Goal: Task Accomplishment & Management: Use online tool/utility

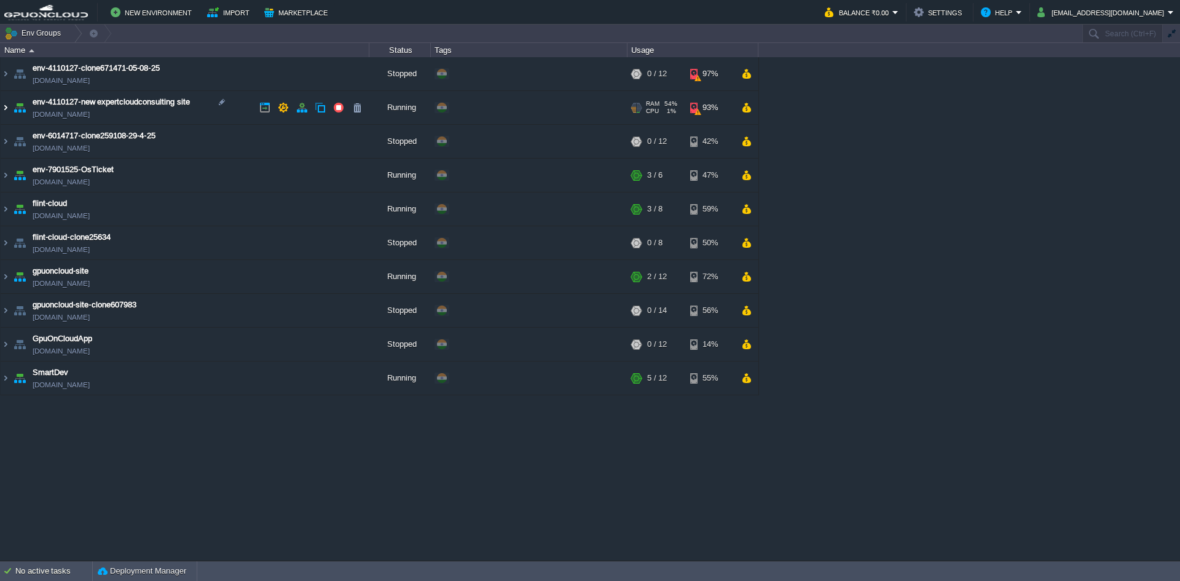
click at [9, 113] on img at bounding box center [6, 107] width 10 height 33
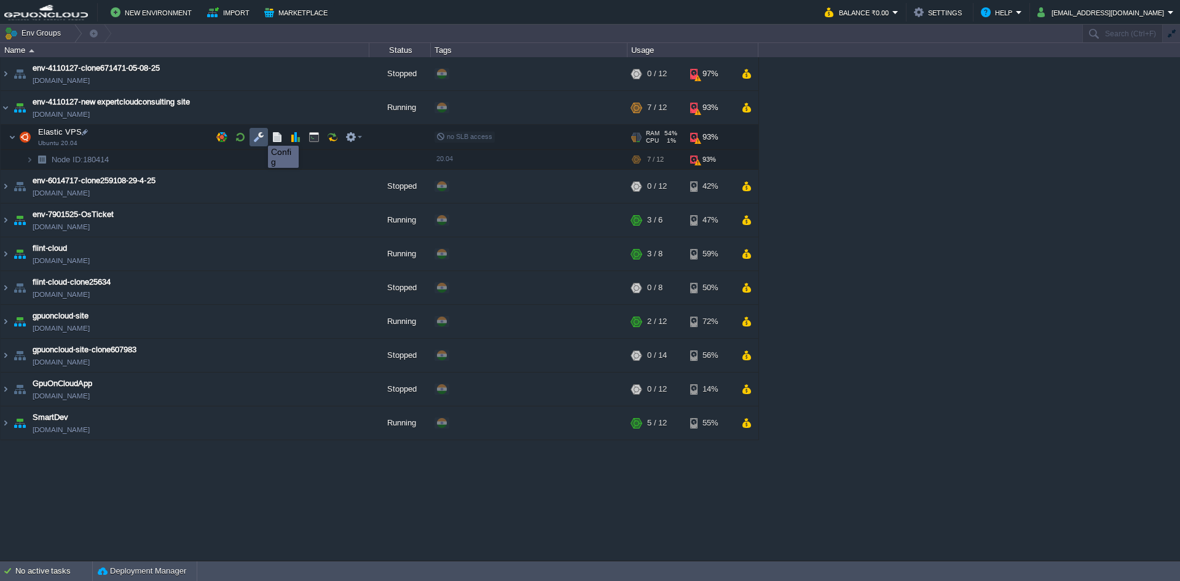
click at [259, 135] on button "button" at bounding box center [258, 137] width 11 height 11
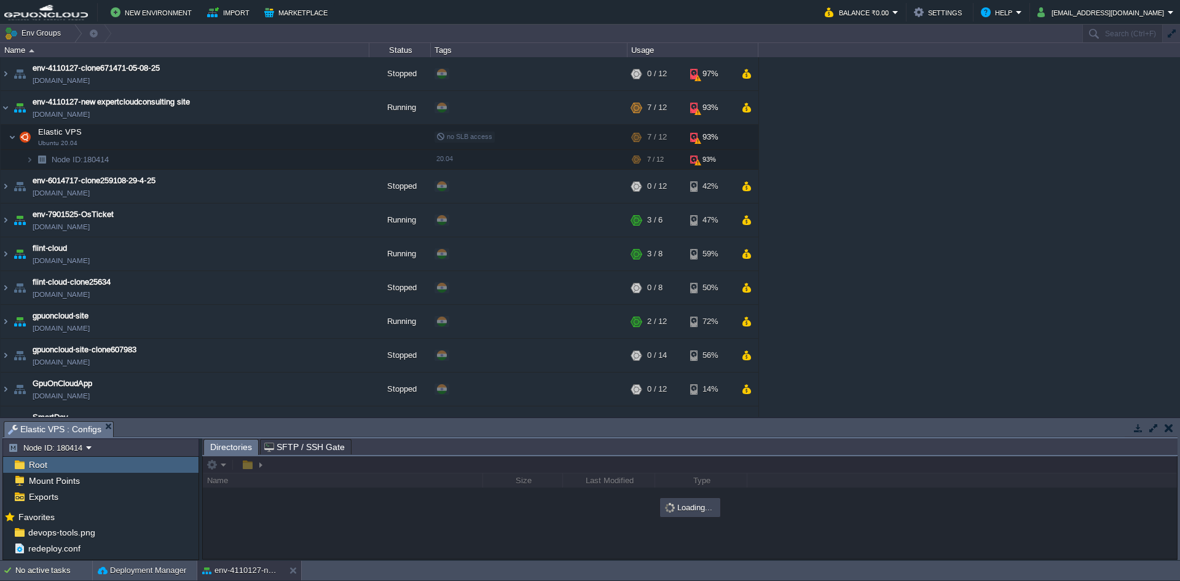
click at [1154, 431] on button "button" at bounding box center [1153, 427] width 11 height 11
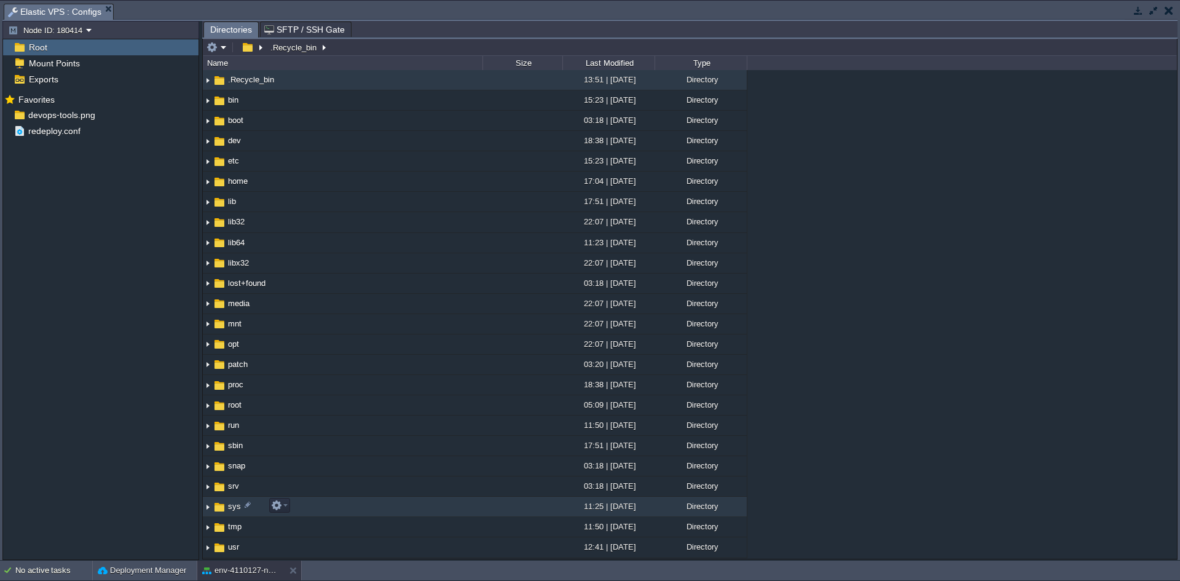
scroll to position [196, 0]
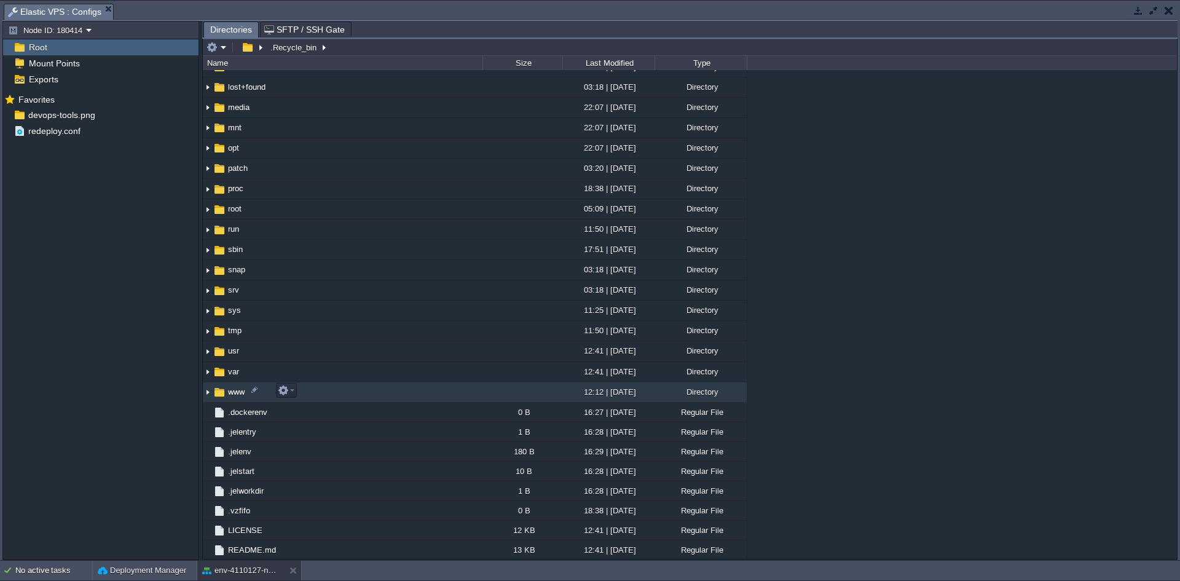
click at [203, 388] on img at bounding box center [208, 392] width 10 height 19
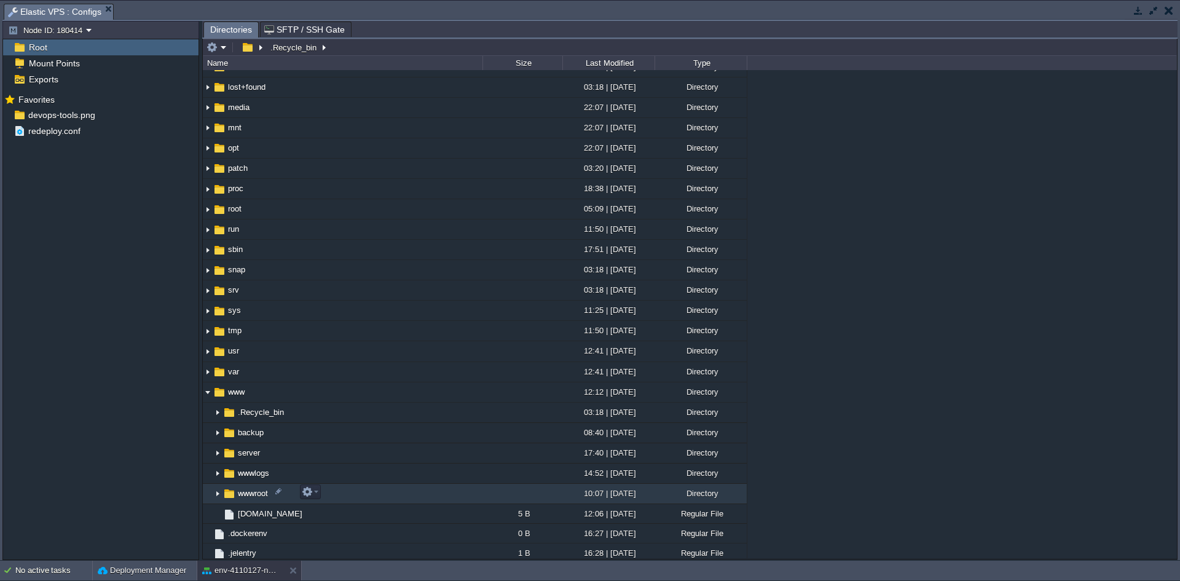
click at [218, 490] on img at bounding box center [218, 493] width 10 height 19
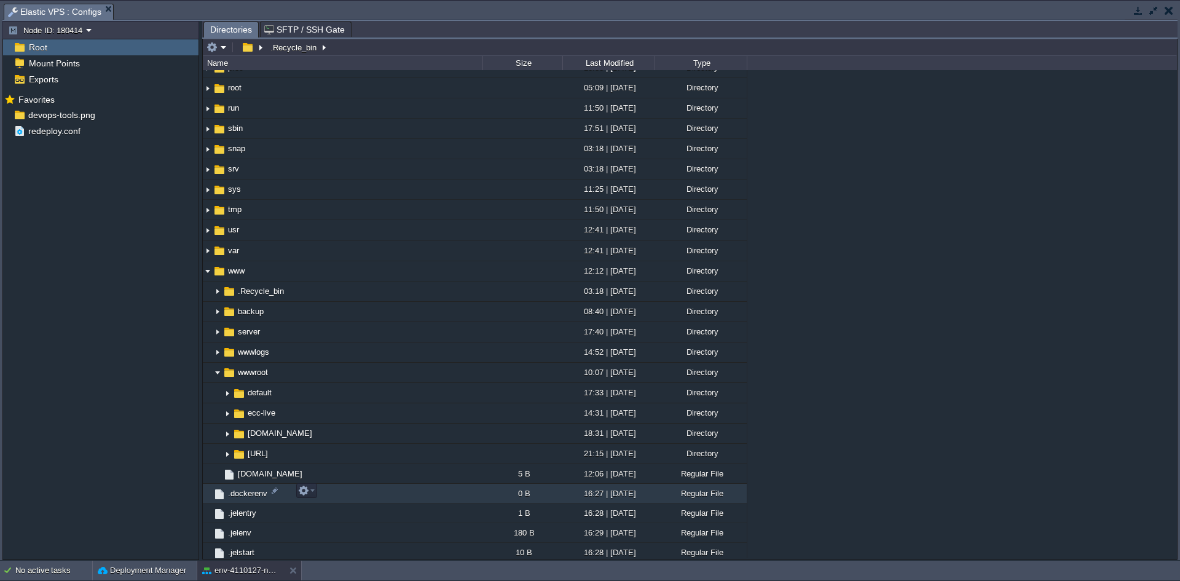
scroll to position [398, 0]
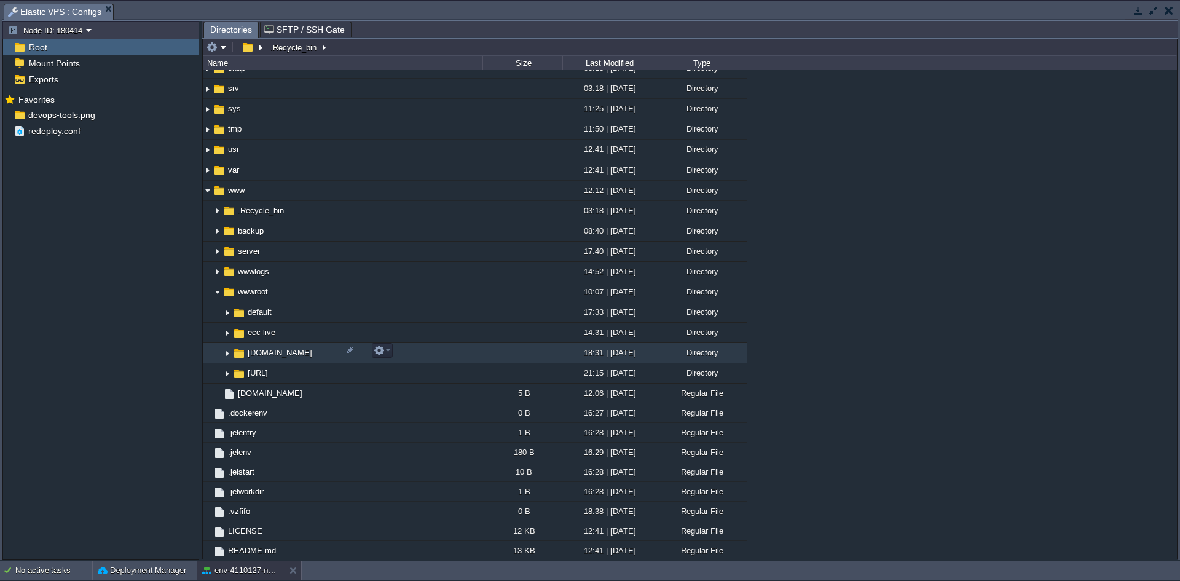
click at [227, 353] on img at bounding box center [227, 353] width 10 height 19
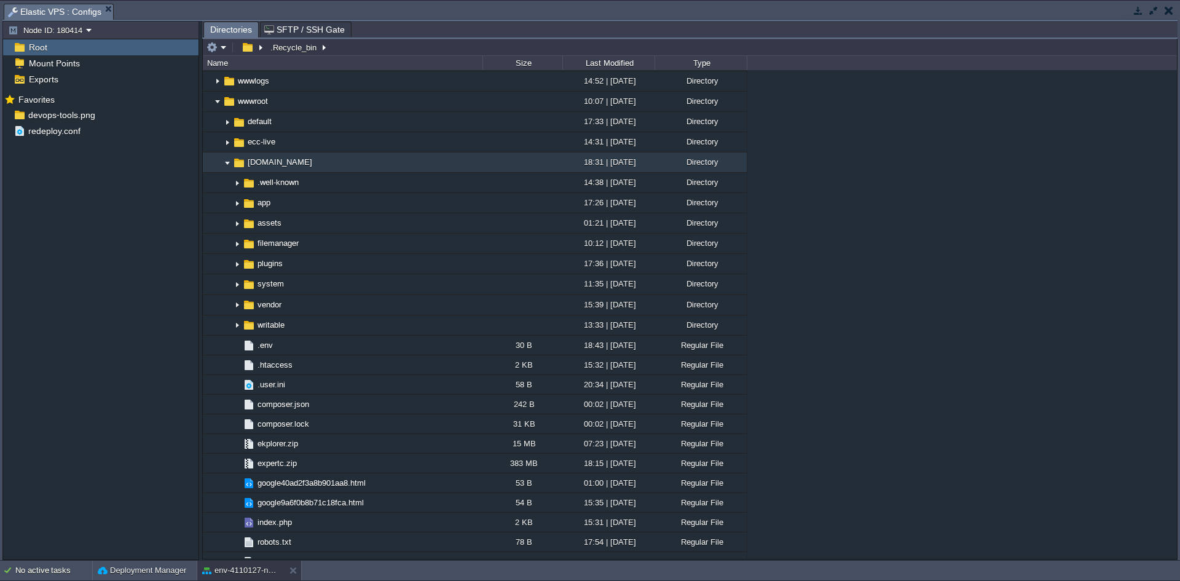
scroll to position [589, 0]
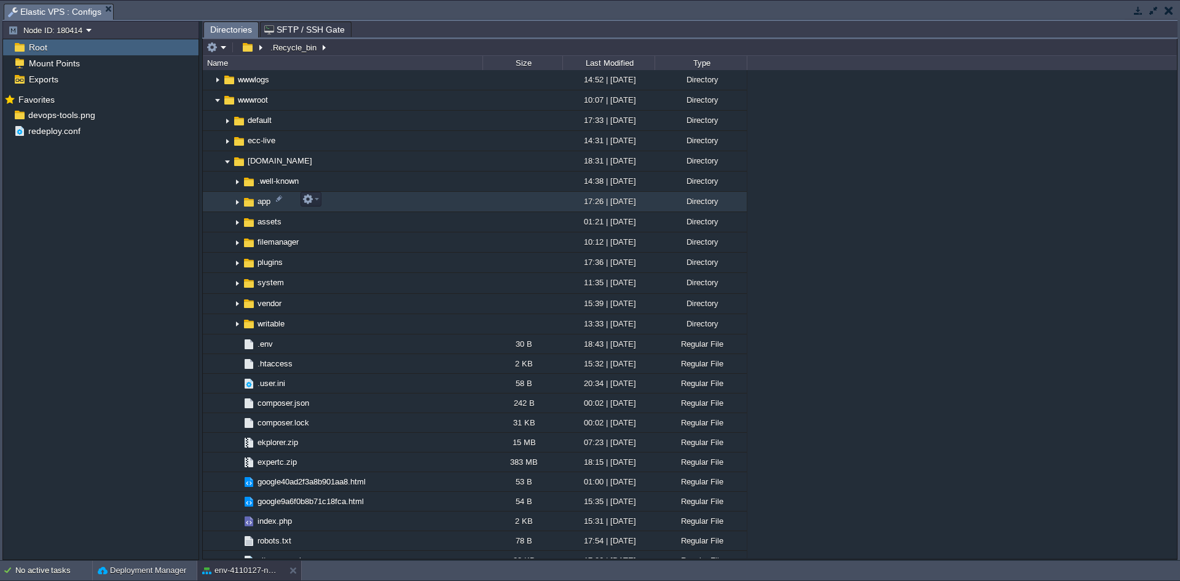
click at [234, 202] on img at bounding box center [237, 201] width 10 height 19
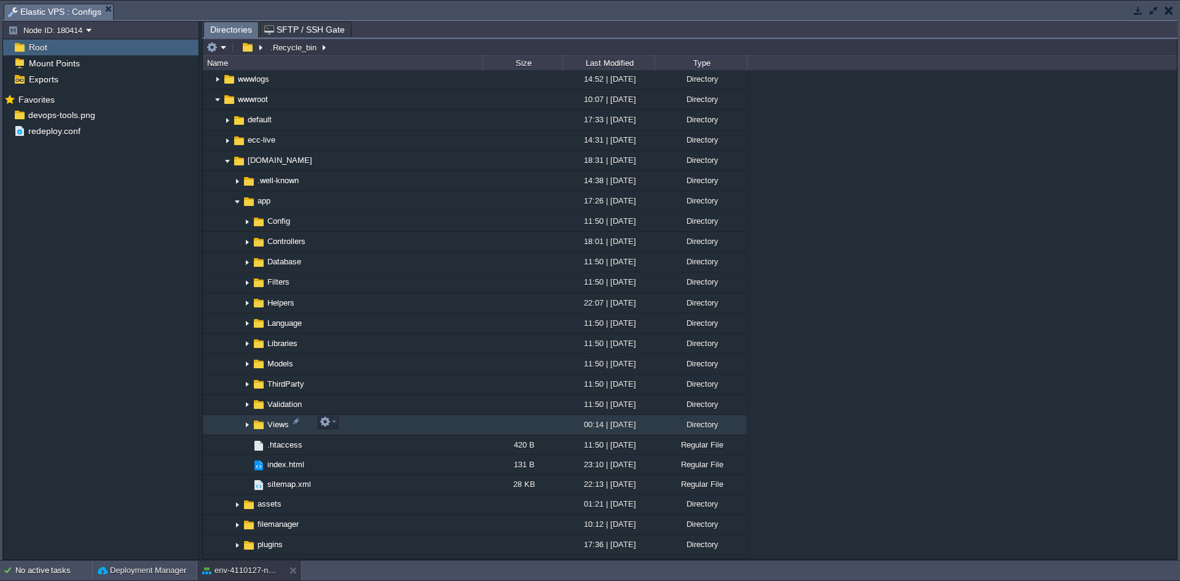
scroll to position [771, 0]
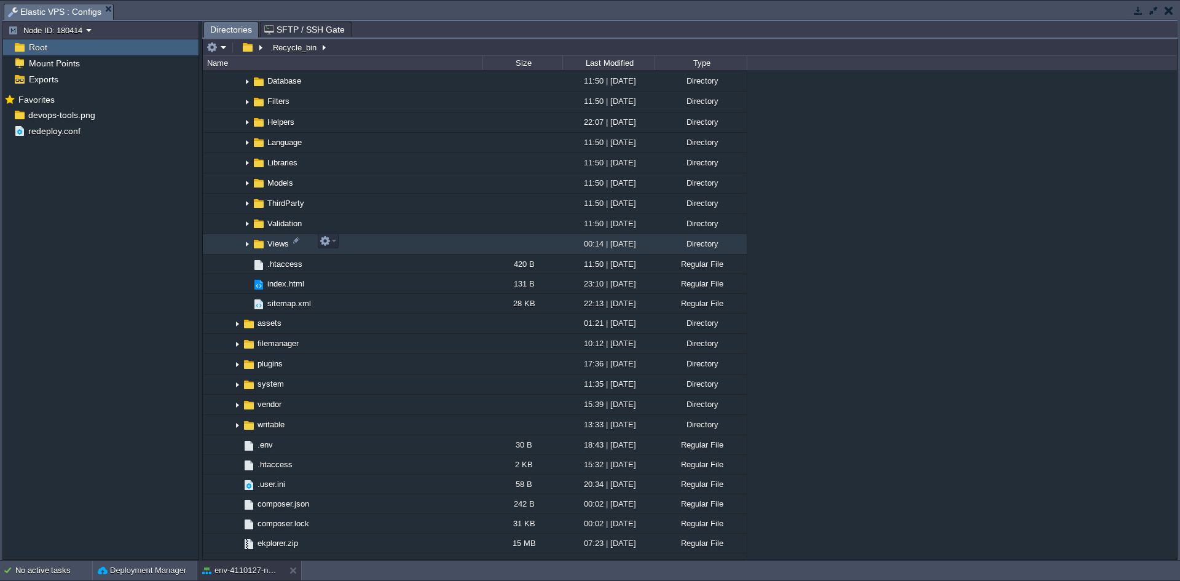
click at [249, 239] on img at bounding box center [247, 244] width 10 height 19
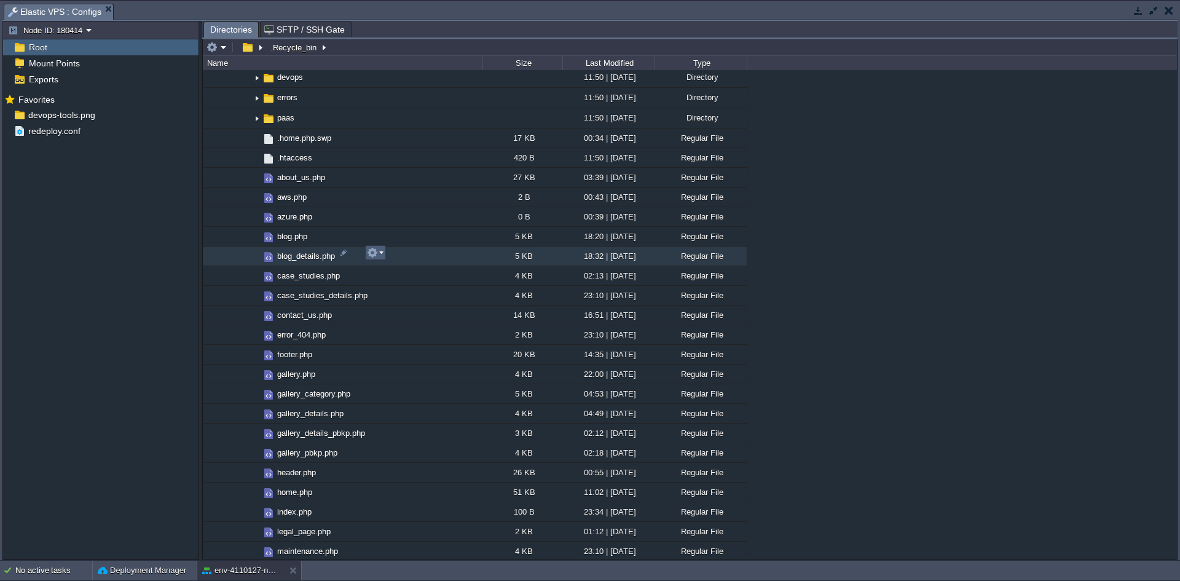
scroll to position [1018, 0]
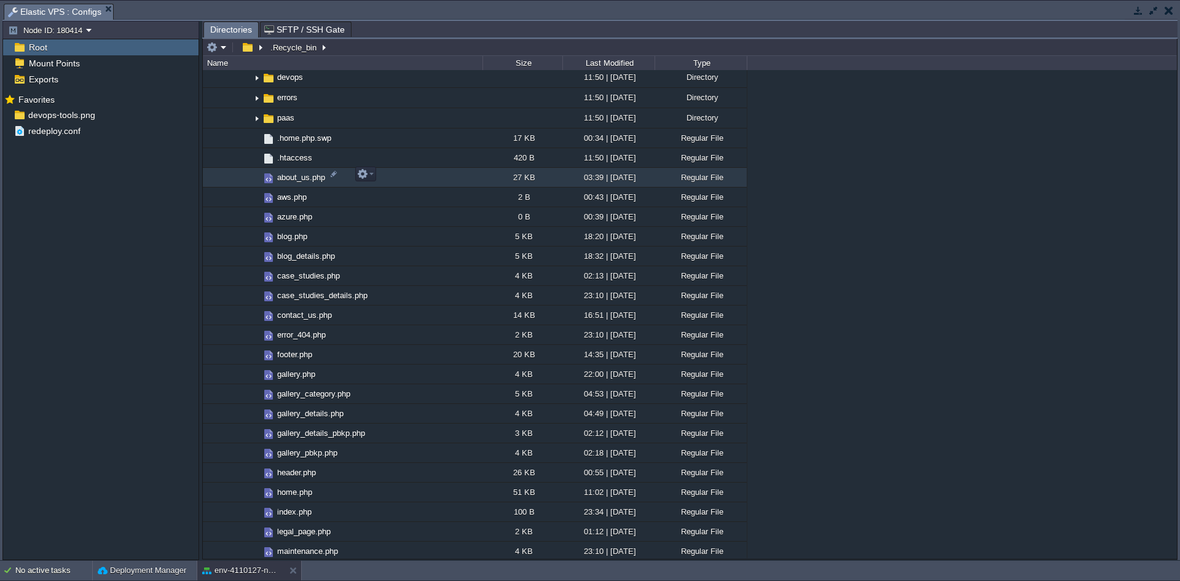
click at [288, 172] on span "about_us.php" at bounding box center [301, 177] width 52 height 10
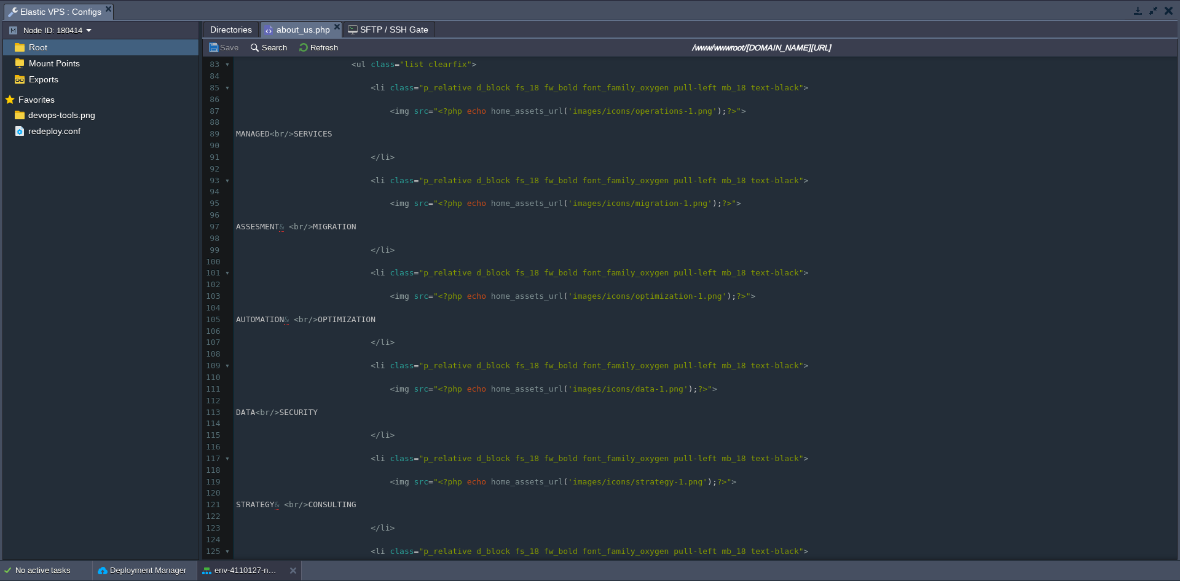
scroll to position [0, 0]
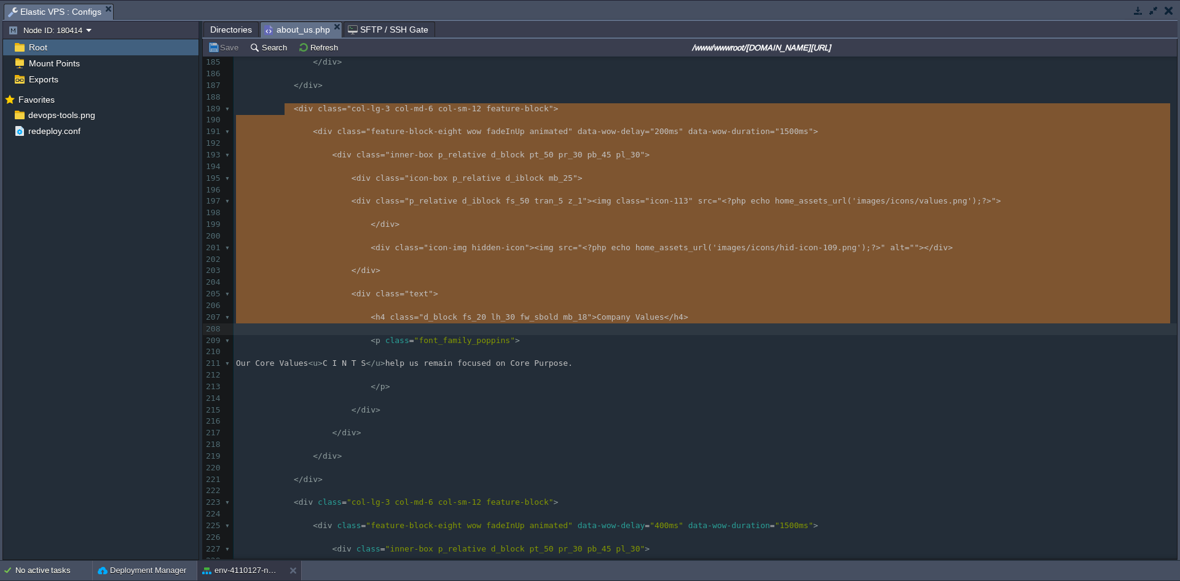
type textarea "-"
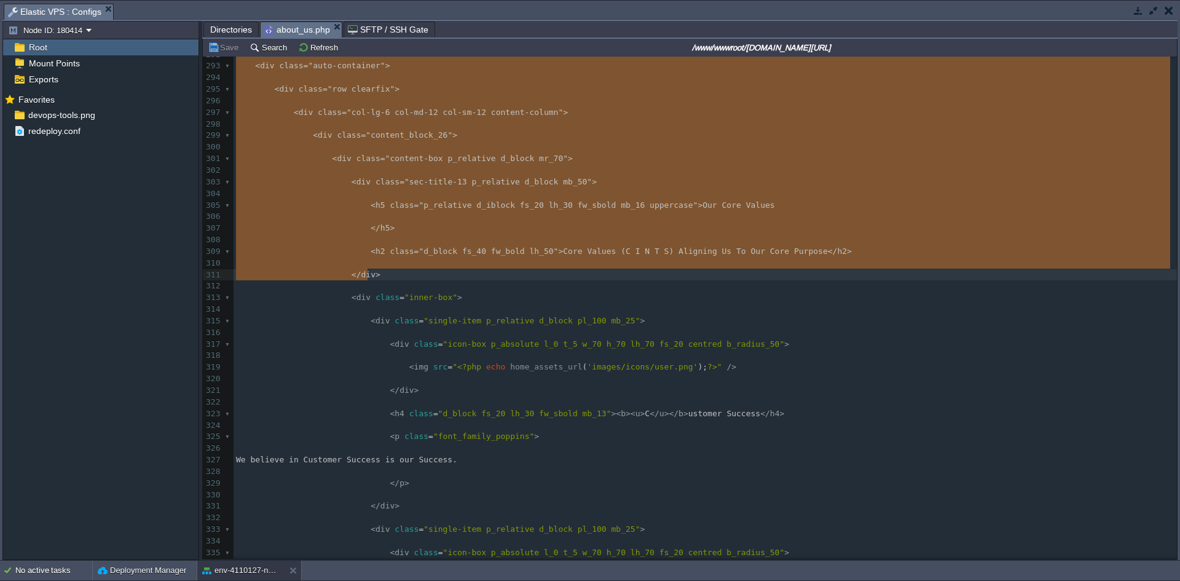
drag, startPoint x: 286, startPoint y: 151, endPoint x: 782, endPoint y: 272, distance: 509.9
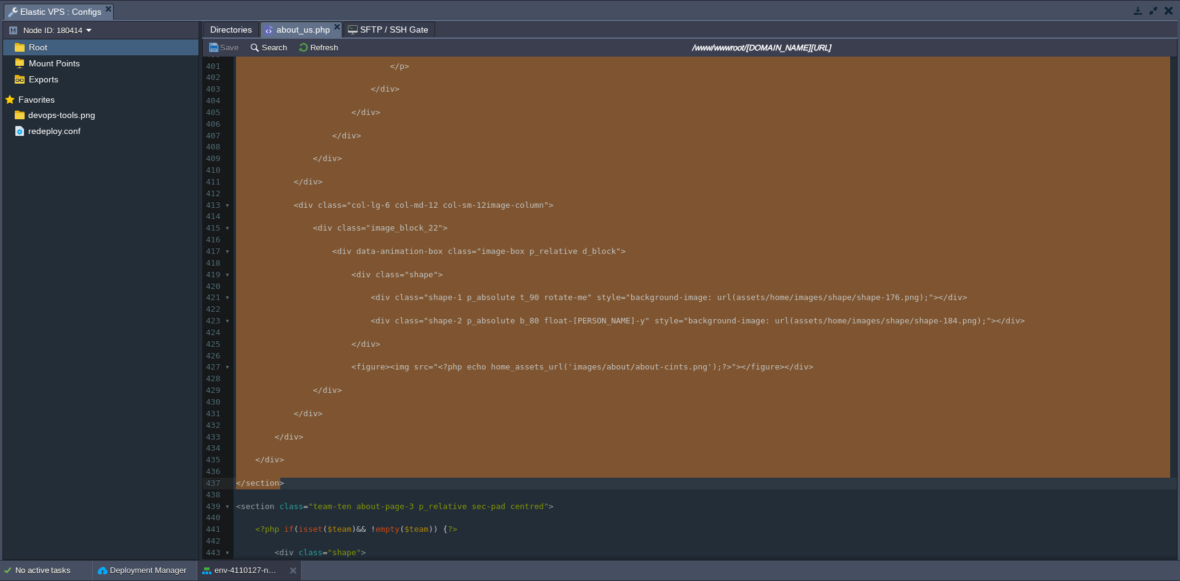
drag, startPoint x: 235, startPoint y: 110, endPoint x: 415, endPoint y: 484, distance: 415.0
click at [585, 449] on pre "​" at bounding box center [705, 448] width 943 height 12
type textarea "-"
click at [661, 368] on span "'images/about/about-cints.png'" at bounding box center [640, 366] width 144 height 9
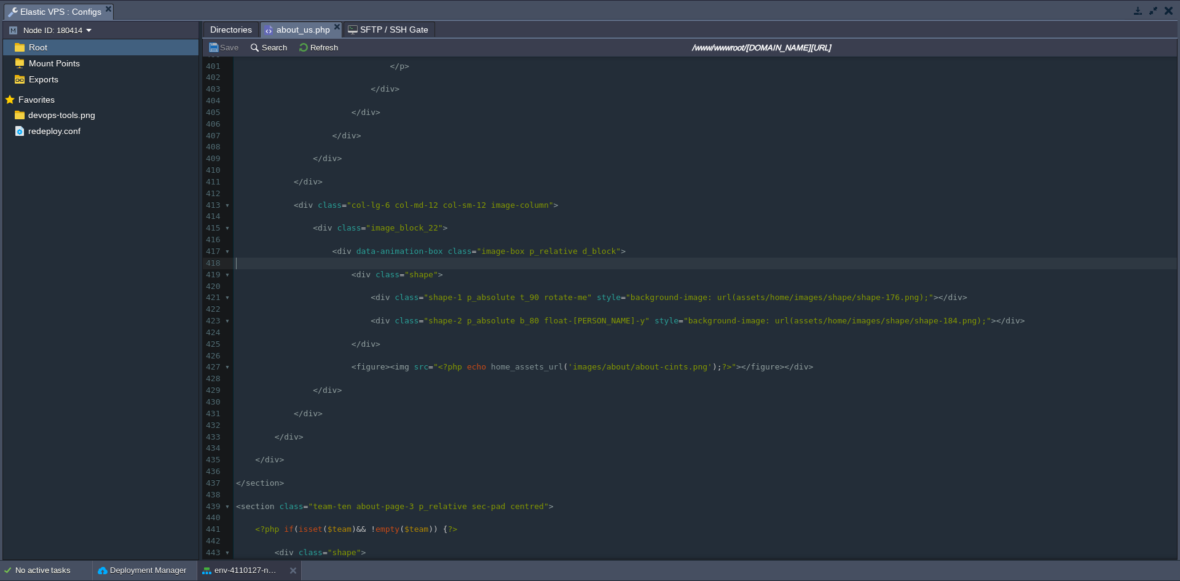
click at [549, 259] on pre "​" at bounding box center [705, 263] width 943 height 12
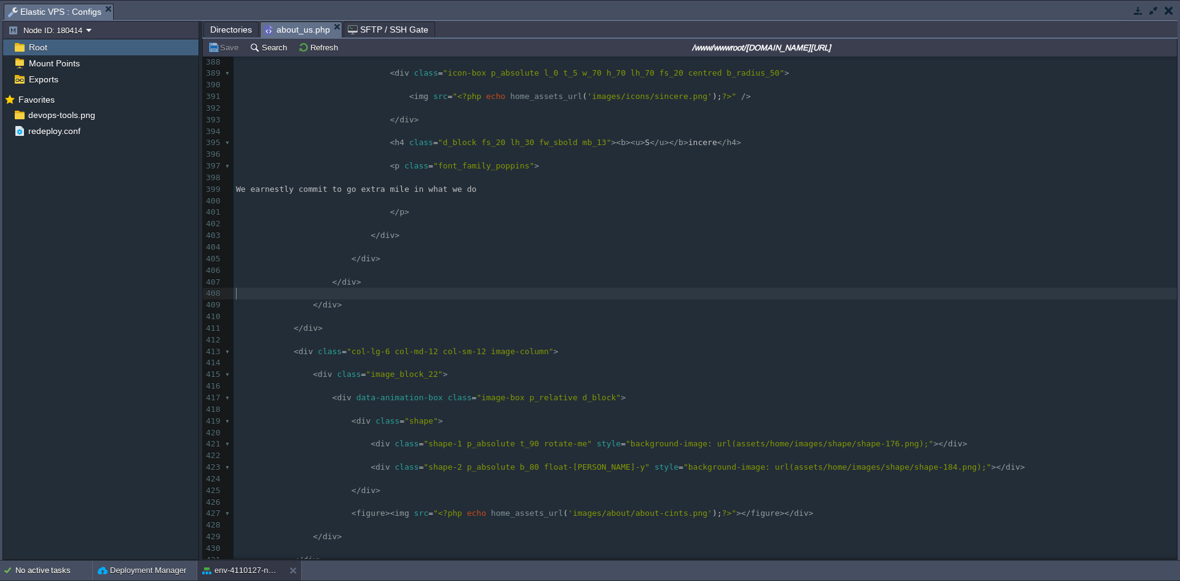
click at [413, 299] on pre "​" at bounding box center [705, 294] width 943 height 12
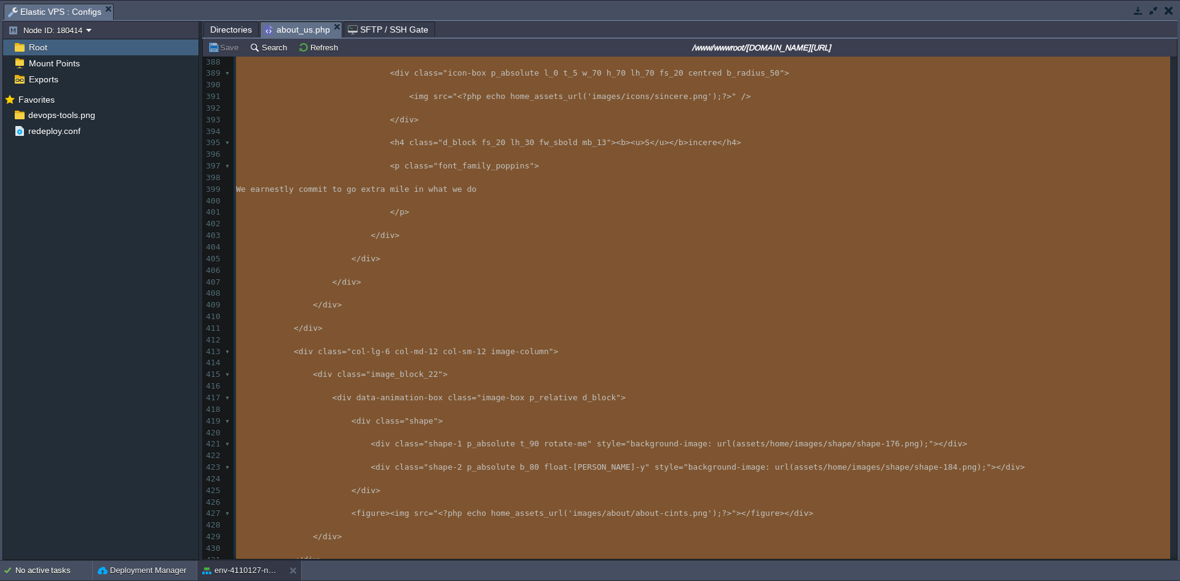
type textarea "-"
click at [367, 218] on pre "</ p >" at bounding box center [705, 212] width 943 height 12
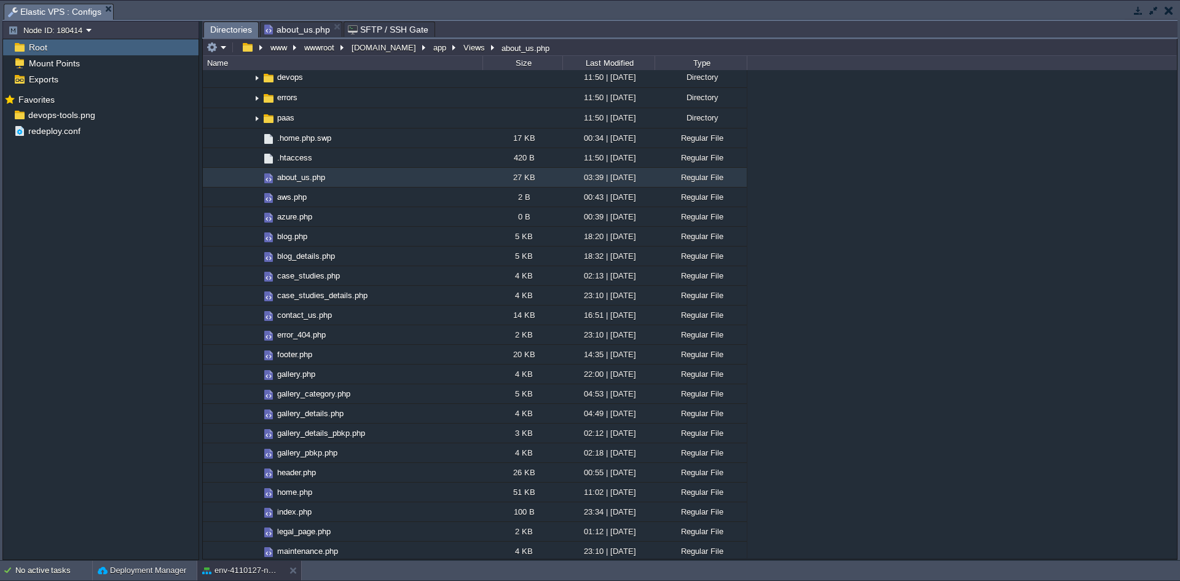
click at [228, 30] on span "Directories" at bounding box center [231, 29] width 42 height 15
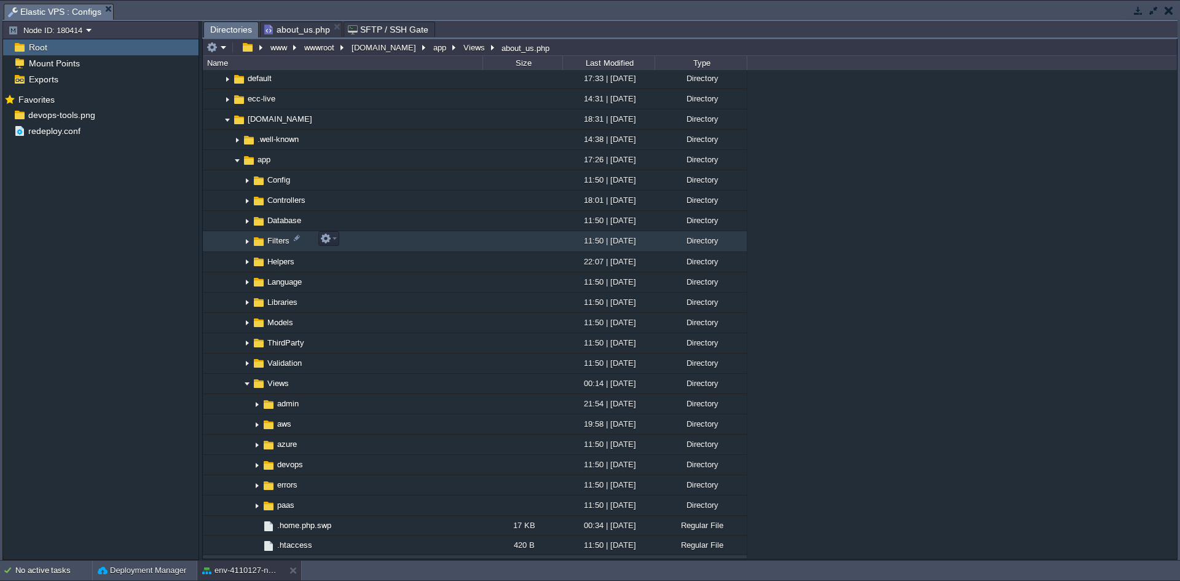
scroll to position [630, 0]
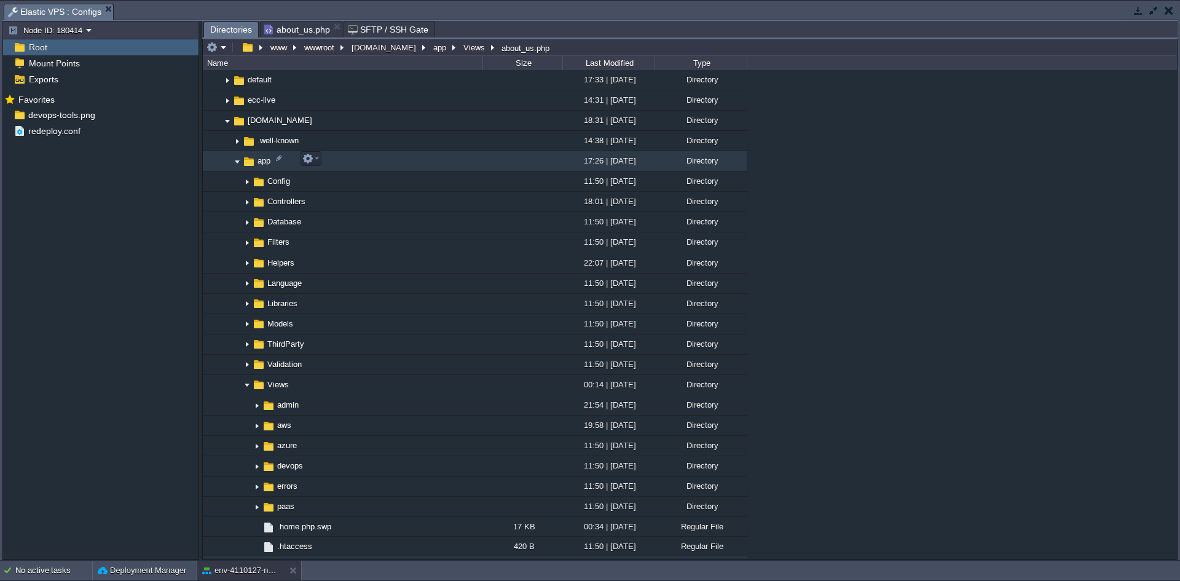
click at [235, 159] on img at bounding box center [237, 161] width 10 height 19
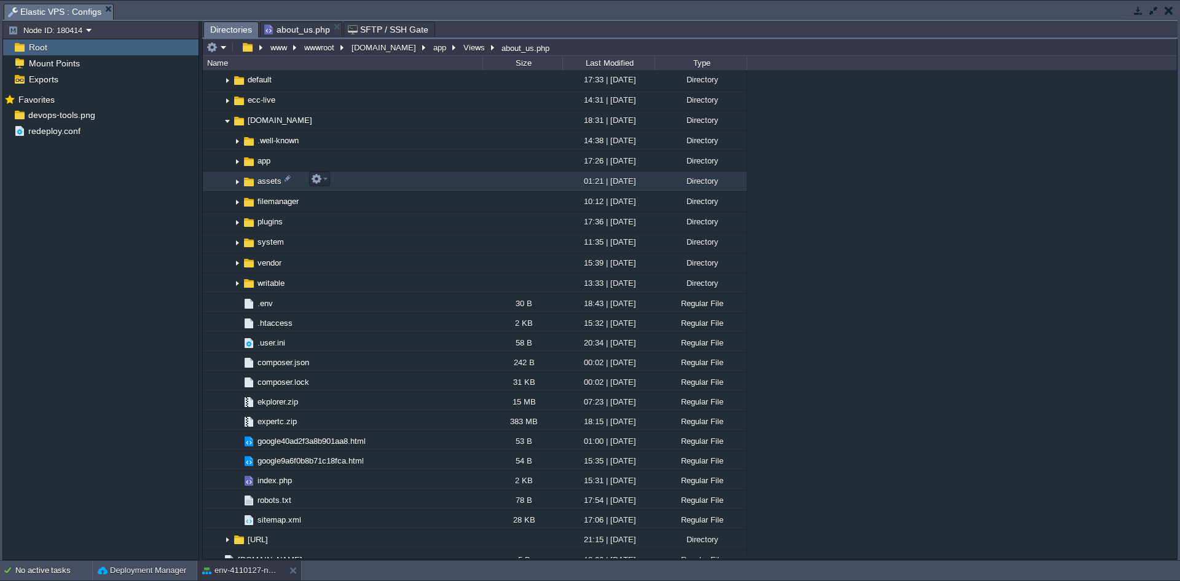
click at [232, 178] on img at bounding box center [237, 181] width 10 height 19
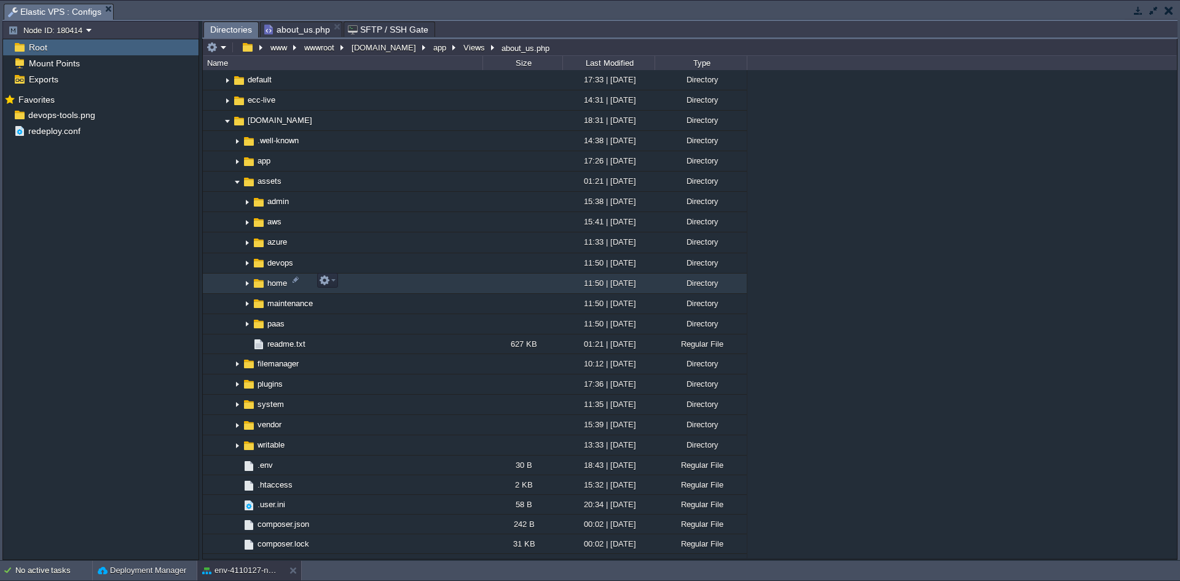
click at [247, 283] on img at bounding box center [247, 283] width 10 height 19
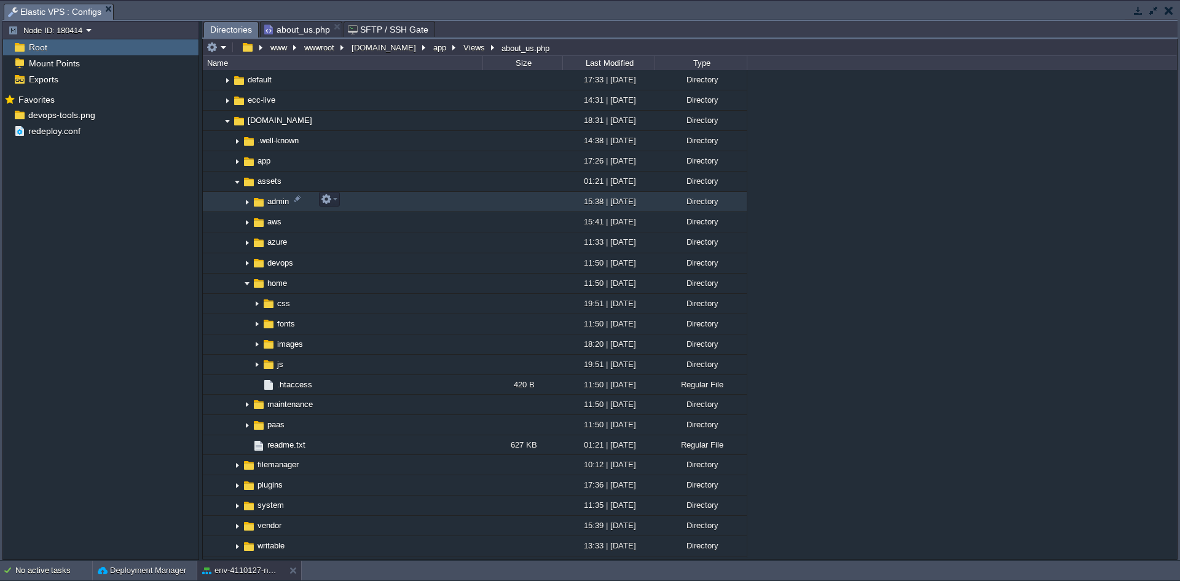
click at [246, 200] on img at bounding box center [247, 201] width 10 height 19
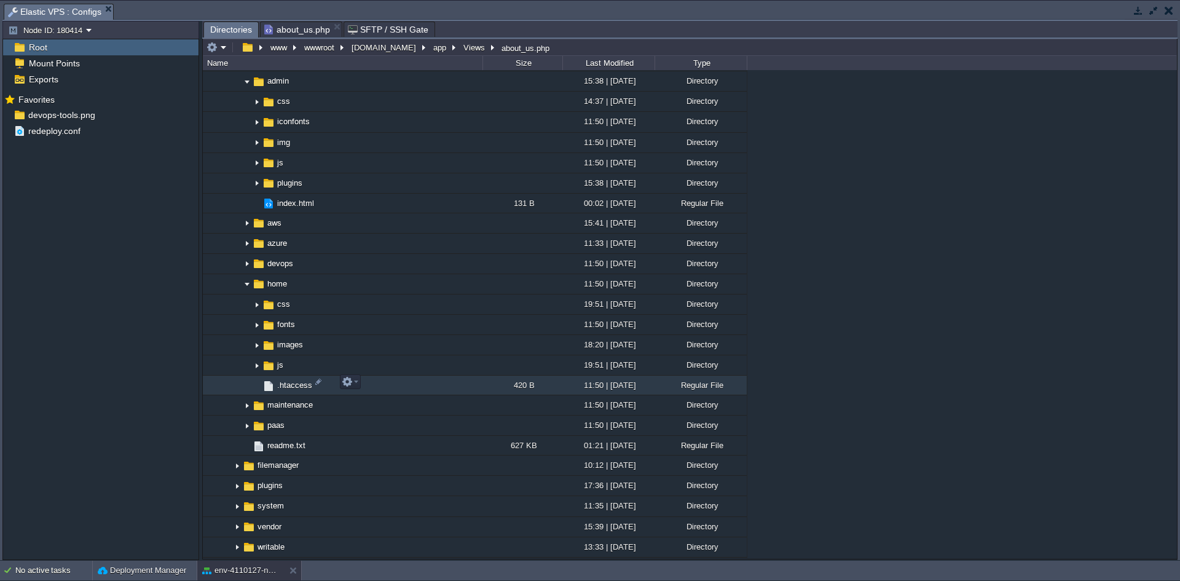
scroll to position [756, 0]
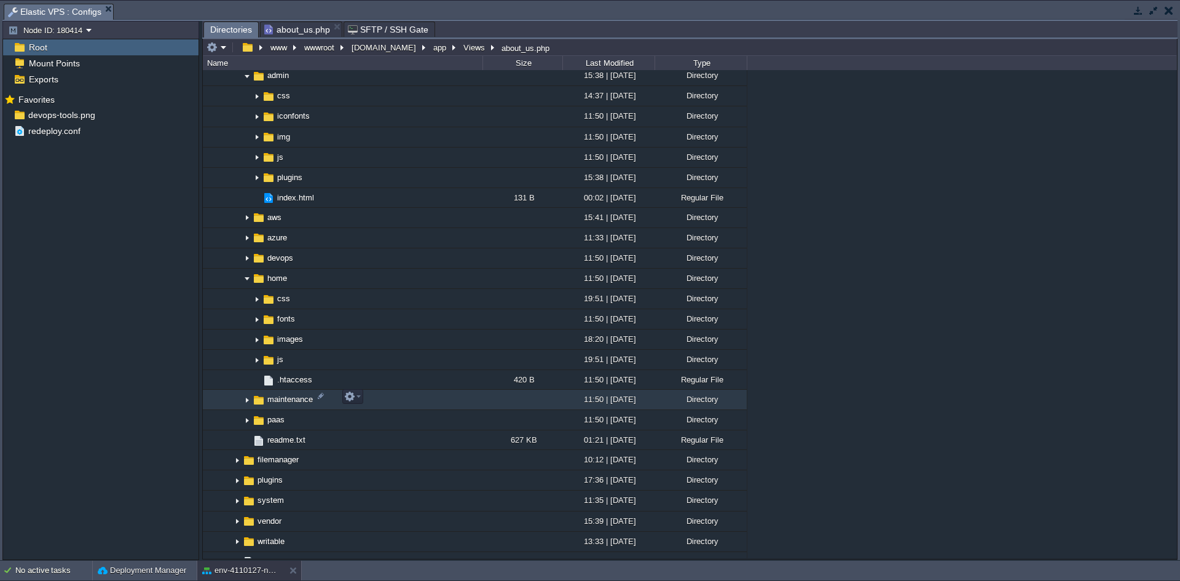
click at [246, 399] on img at bounding box center [247, 399] width 10 height 19
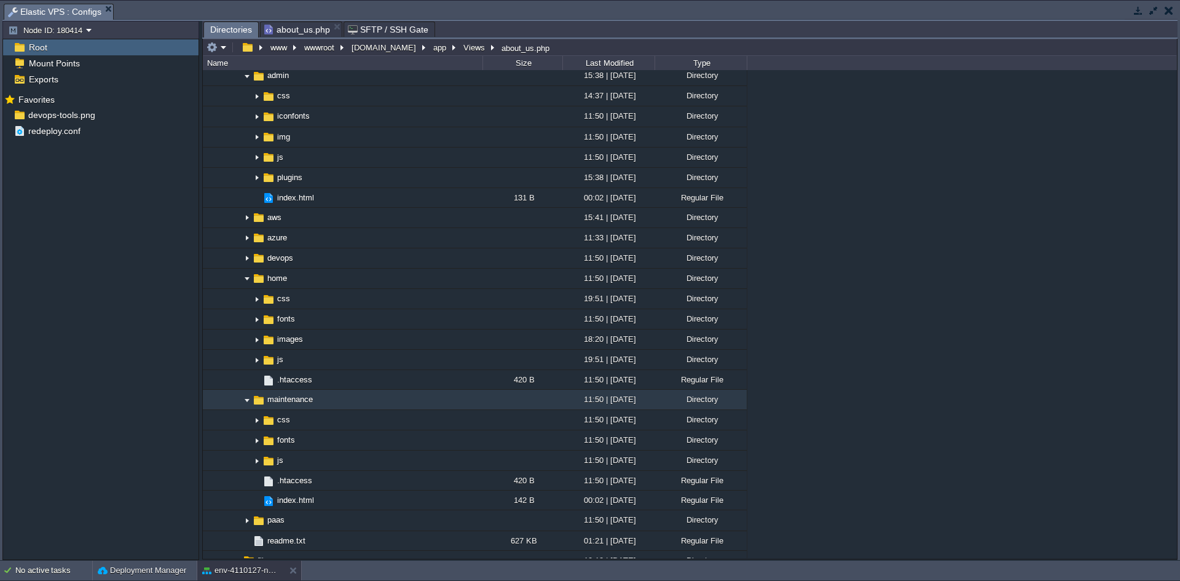
click at [246, 399] on img at bounding box center [247, 399] width 10 height 19
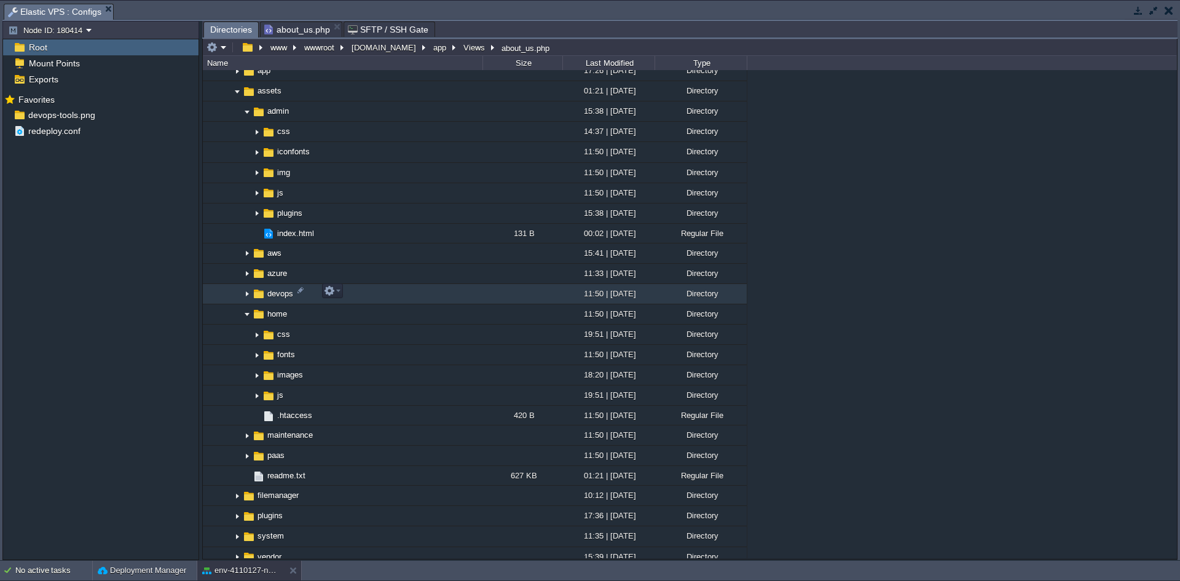
scroll to position [688, 0]
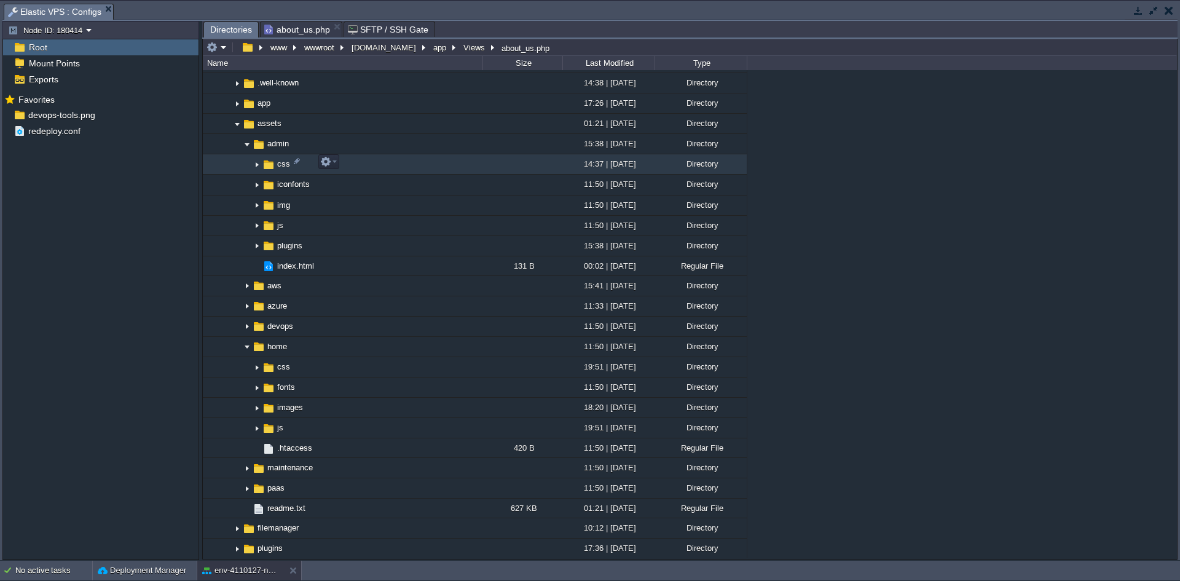
click at [257, 164] on img at bounding box center [257, 164] width 10 height 19
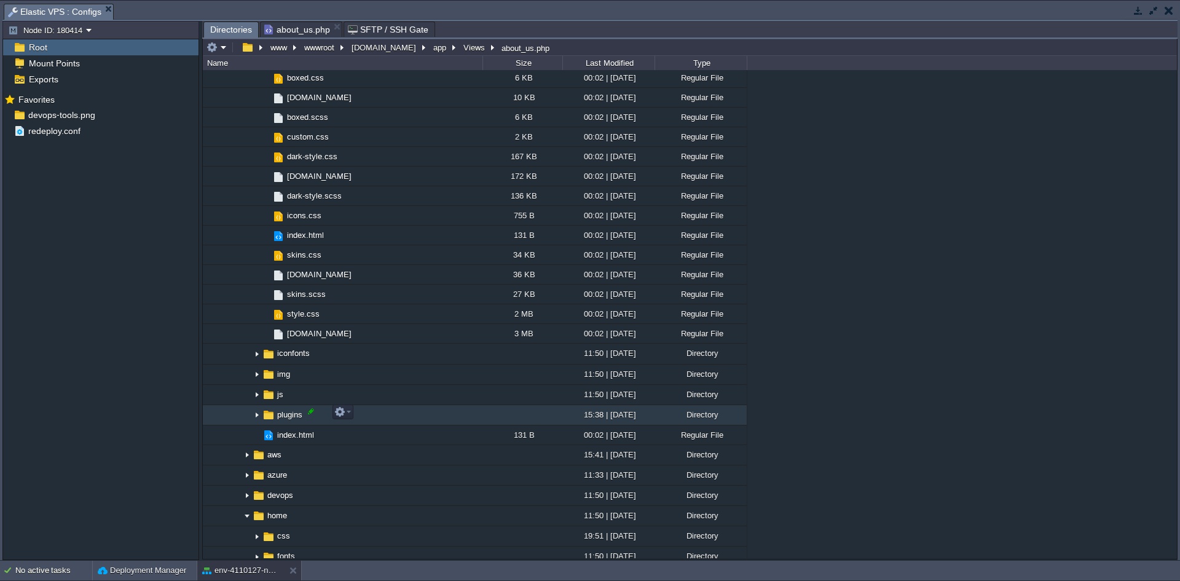
scroll to position [823, 0]
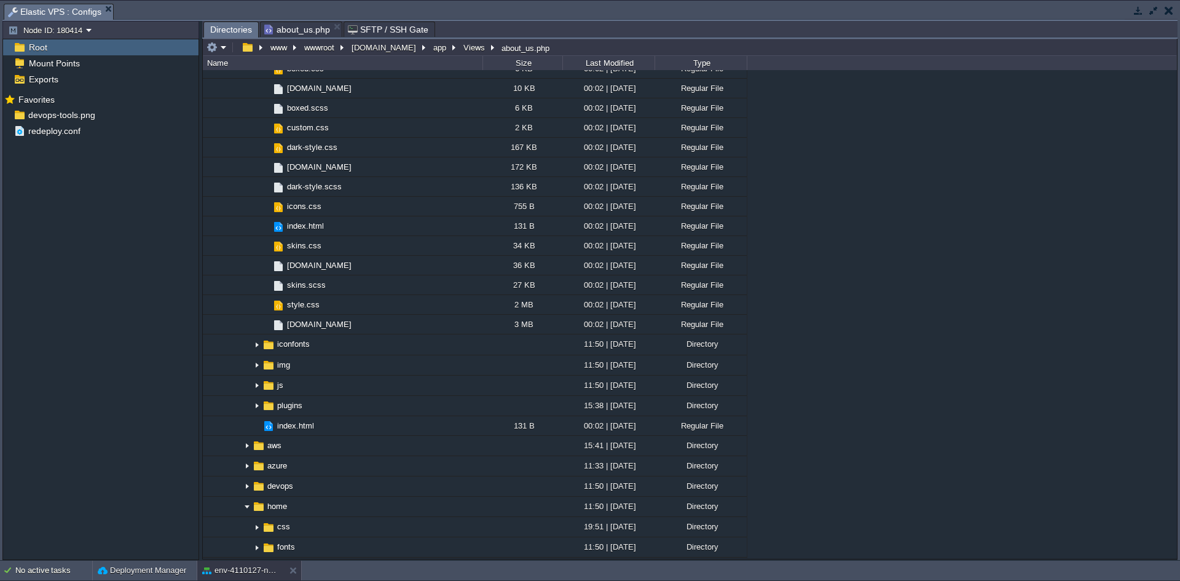
click at [1139, 11] on button "button" at bounding box center [1138, 10] width 11 height 11
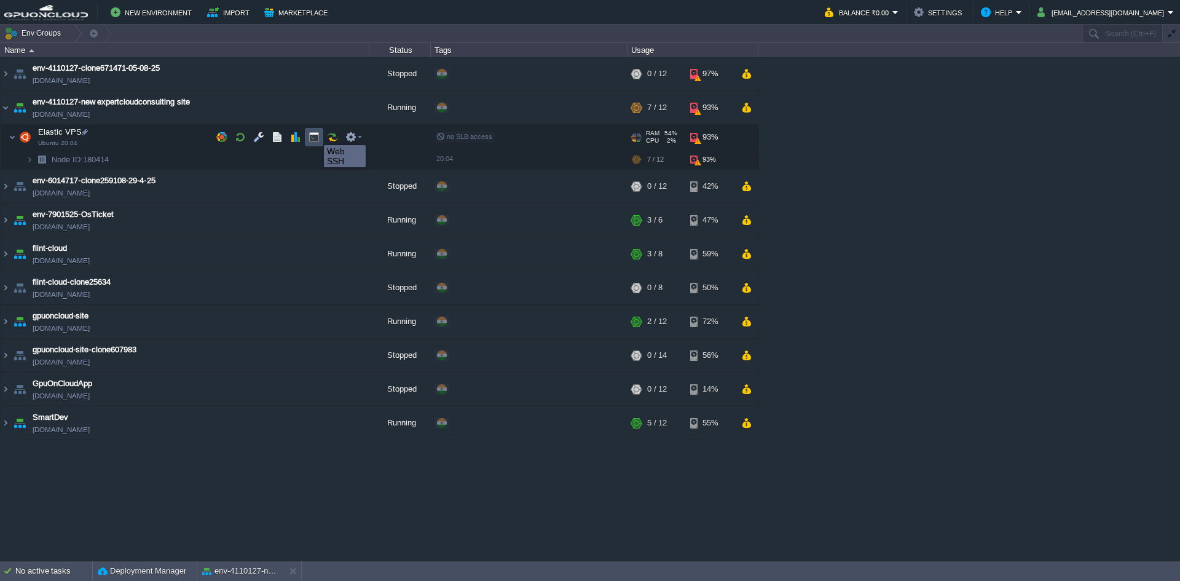
click at [315, 134] on button "button" at bounding box center [313, 137] width 11 height 11
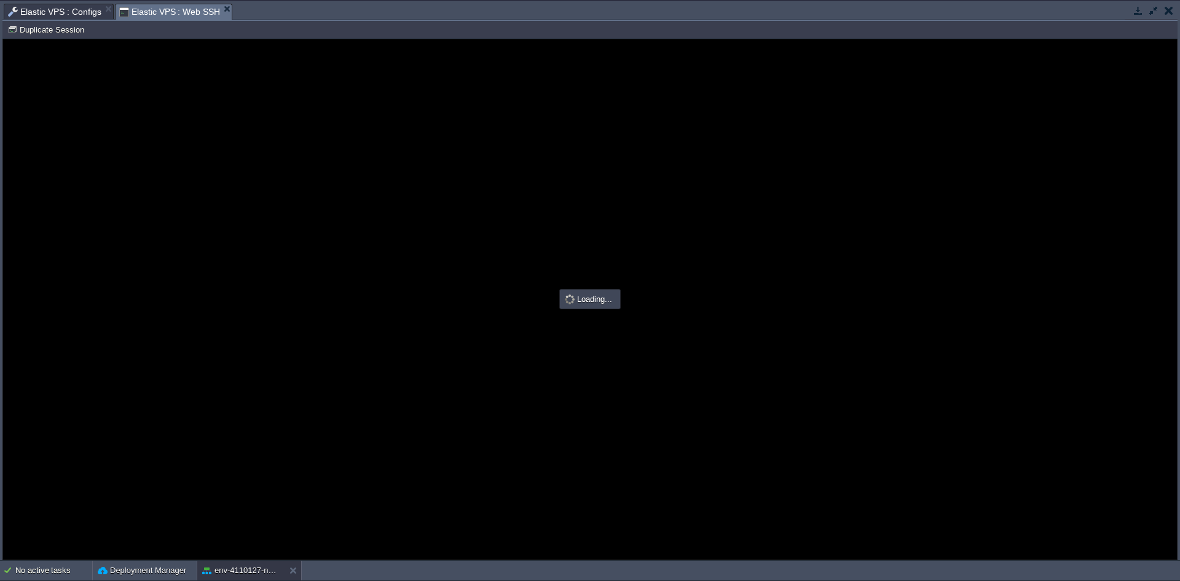
scroll to position [0, 0]
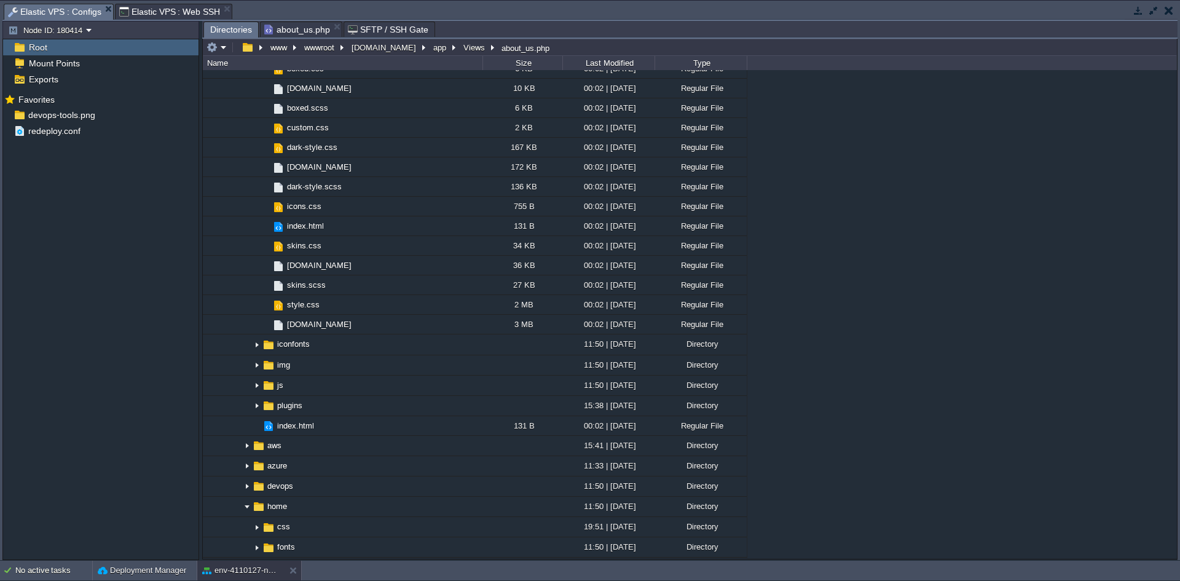
click at [64, 7] on span "Elastic VPS : Configs" at bounding box center [54, 11] width 93 height 15
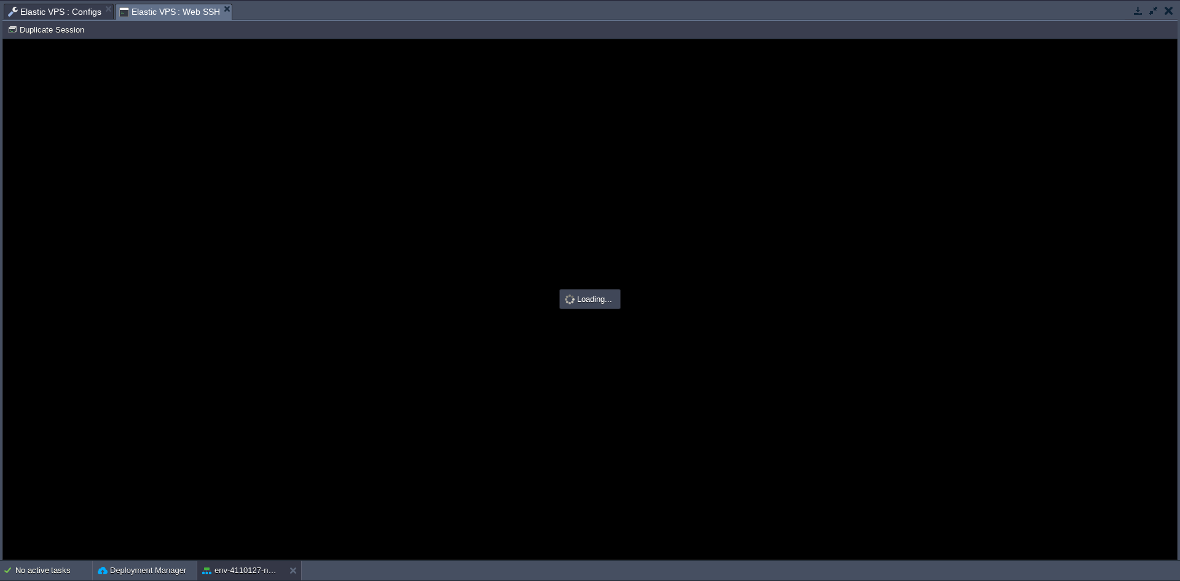
click at [155, 17] on span "Elastic VPS : Web SSH" at bounding box center [169, 11] width 101 height 15
click at [1018, 232] on div at bounding box center [590, 299] width 1174 height 520
click at [1170, 9] on button "button" at bounding box center [1168, 10] width 9 height 11
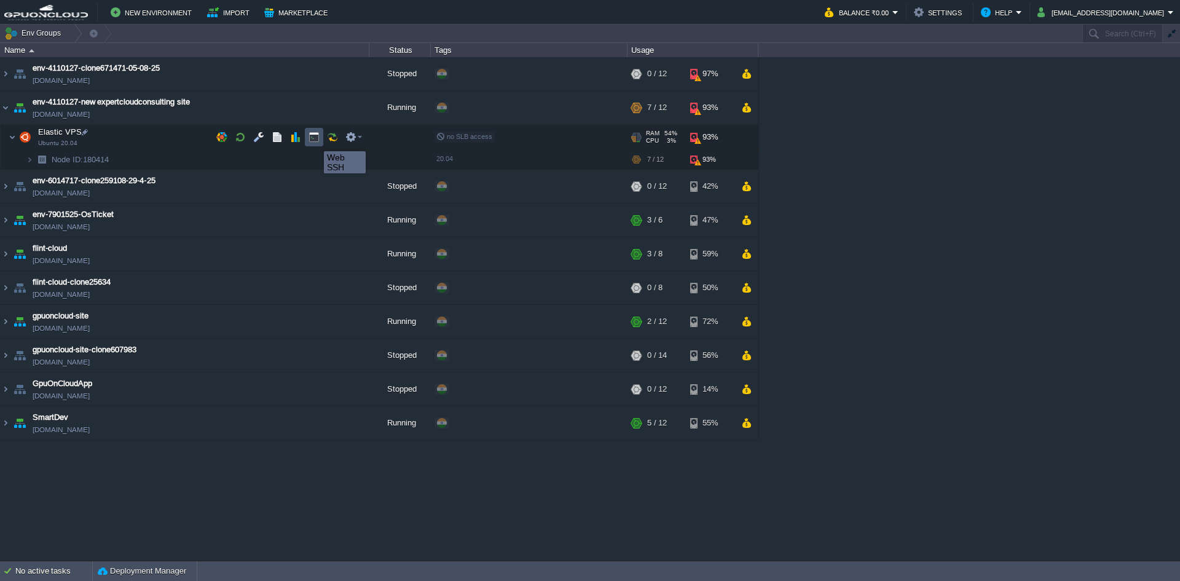
click at [315, 140] on button "button" at bounding box center [313, 137] width 11 height 11
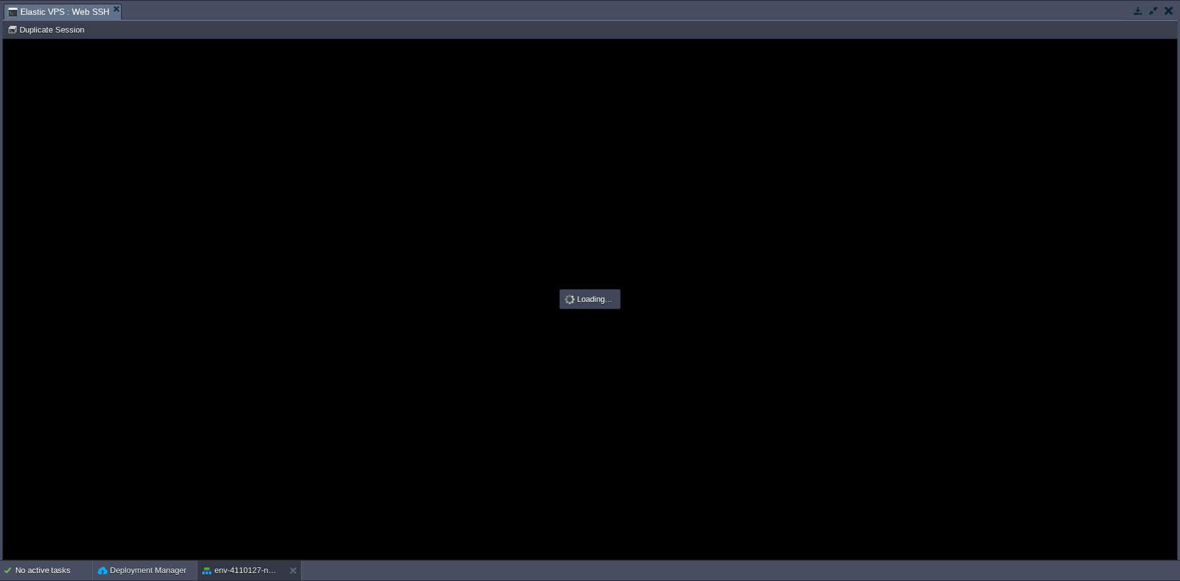
type input "#000000"
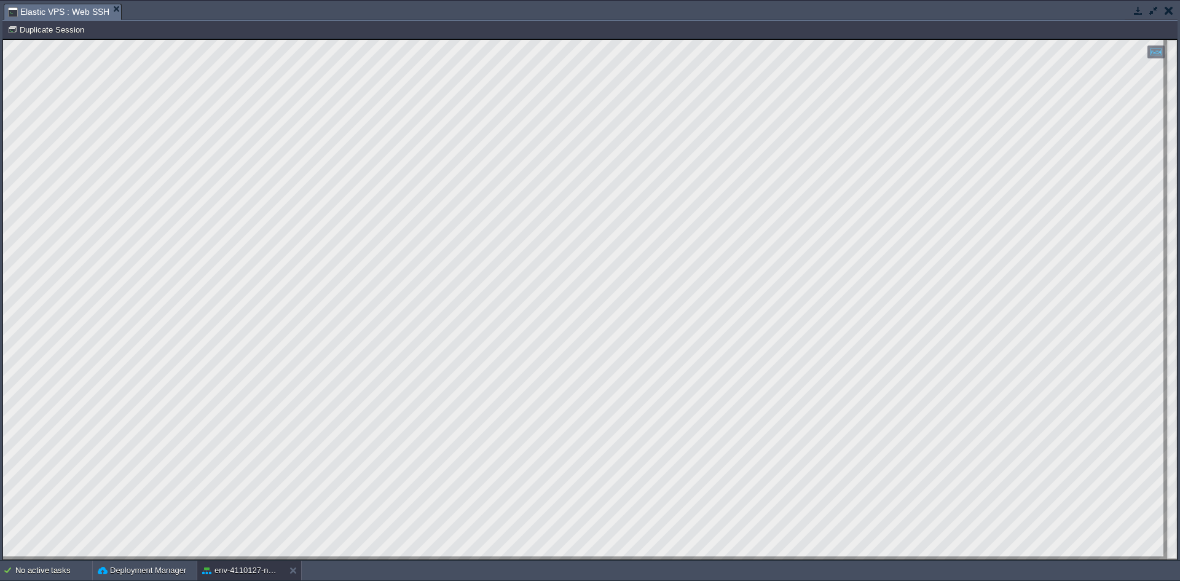
click at [1134, 11] on button "button" at bounding box center [1138, 10] width 11 height 11
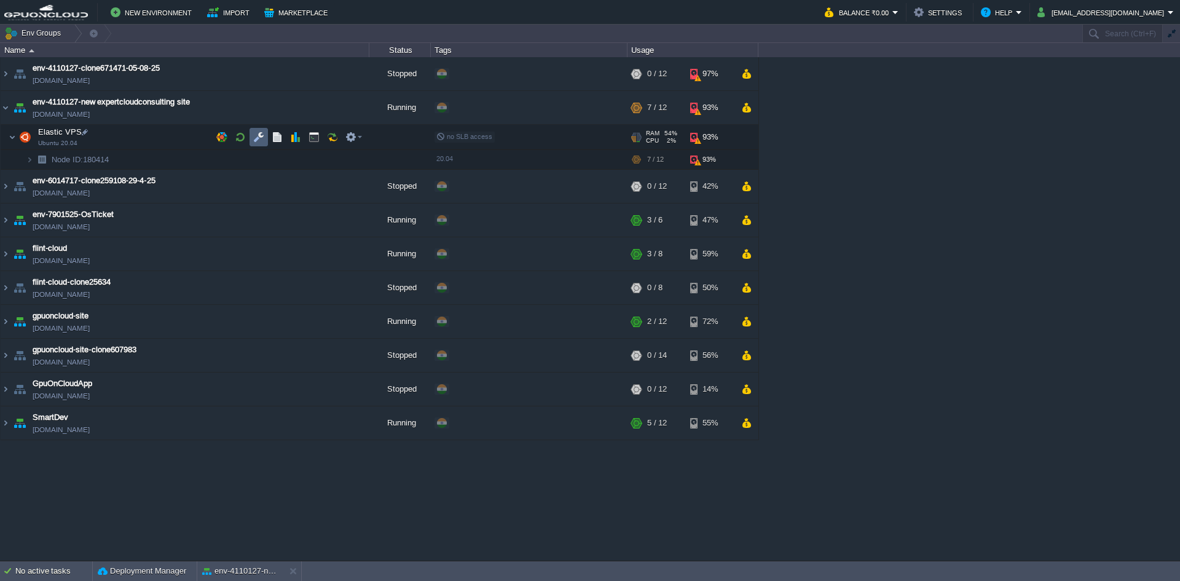
click at [262, 143] on td at bounding box center [258, 137] width 18 height 18
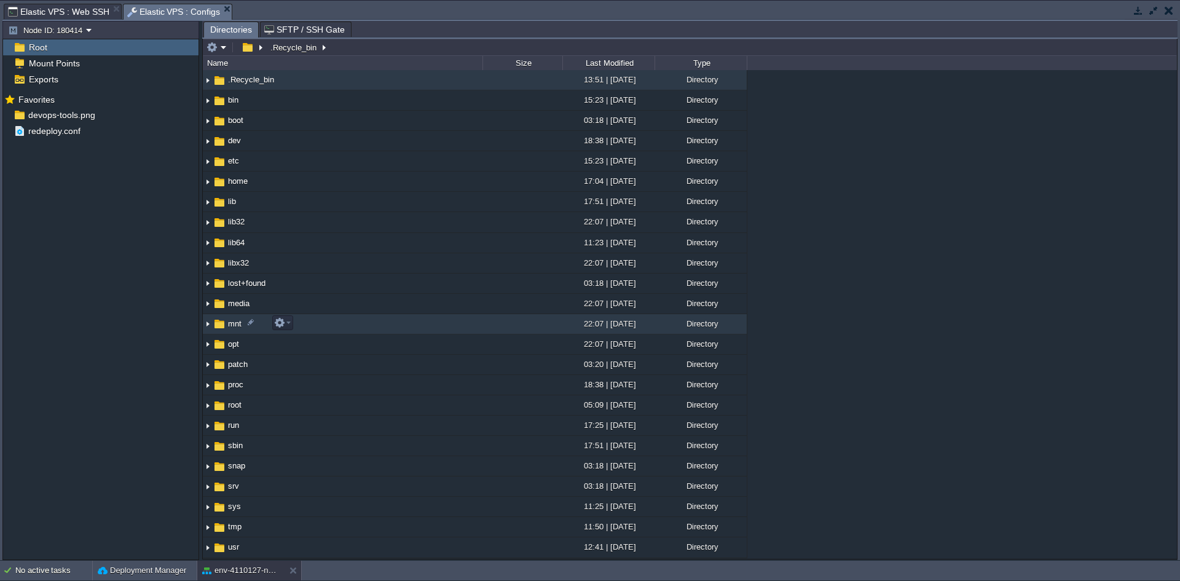
scroll to position [196, 0]
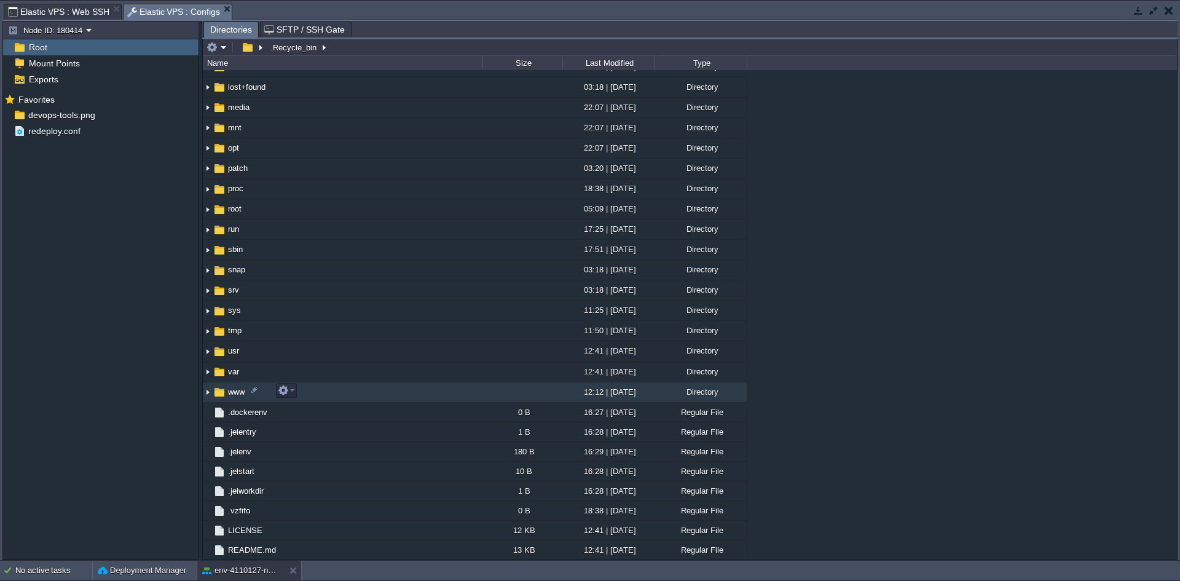
click at [205, 391] on img at bounding box center [208, 392] width 10 height 19
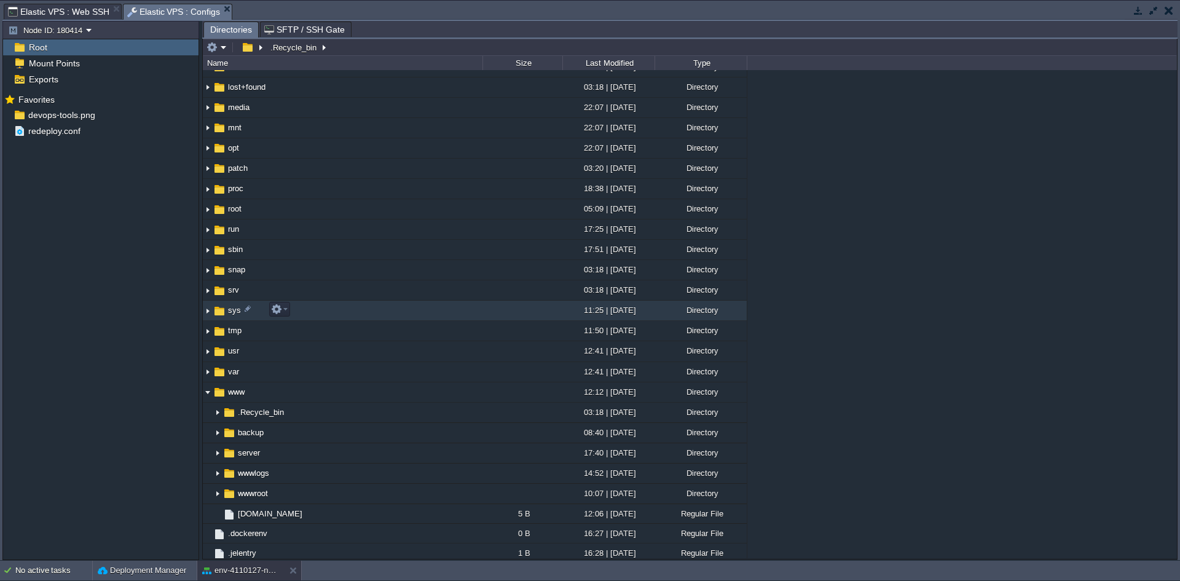
scroll to position [317, 0]
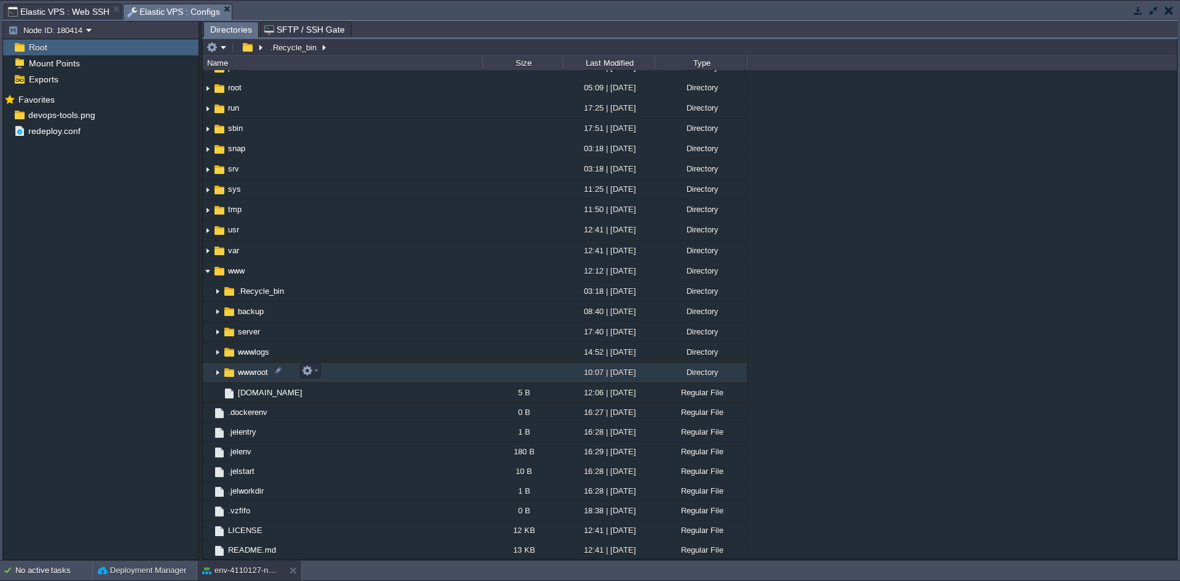
click at [218, 374] on img at bounding box center [218, 372] width 10 height 19
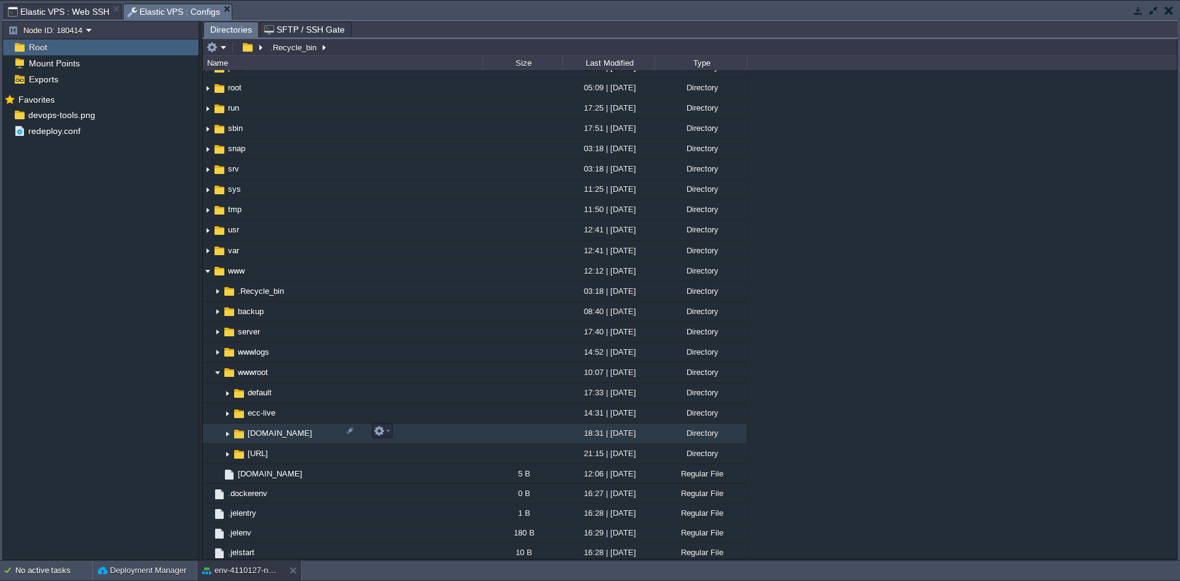
click at [228, 430] on img at bounding box center [227, 433] width 10 height 19
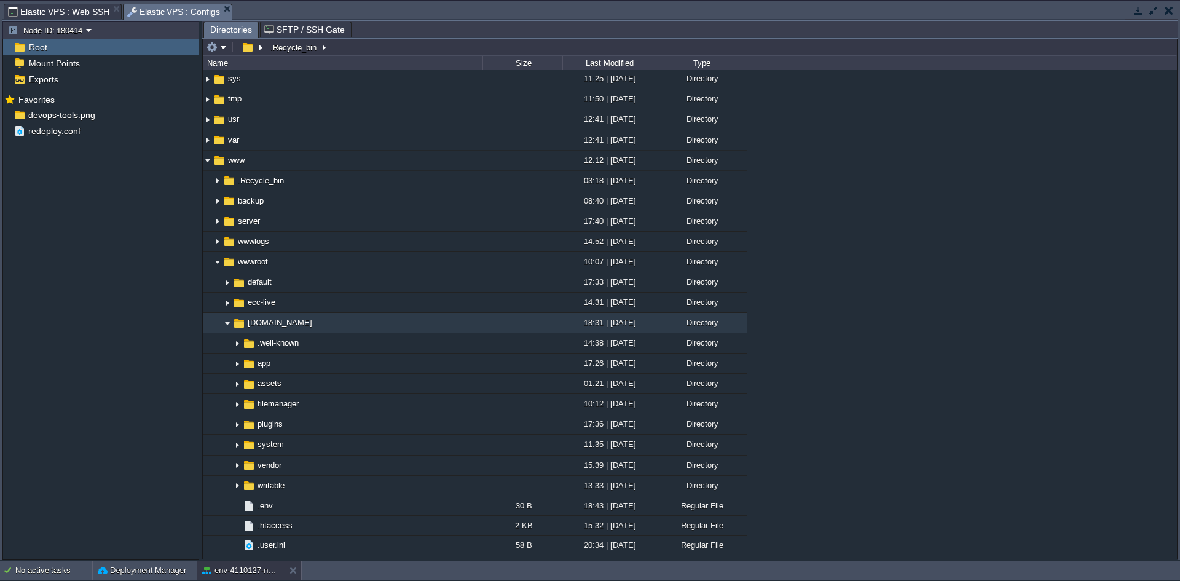
scroll to position [431, 0]
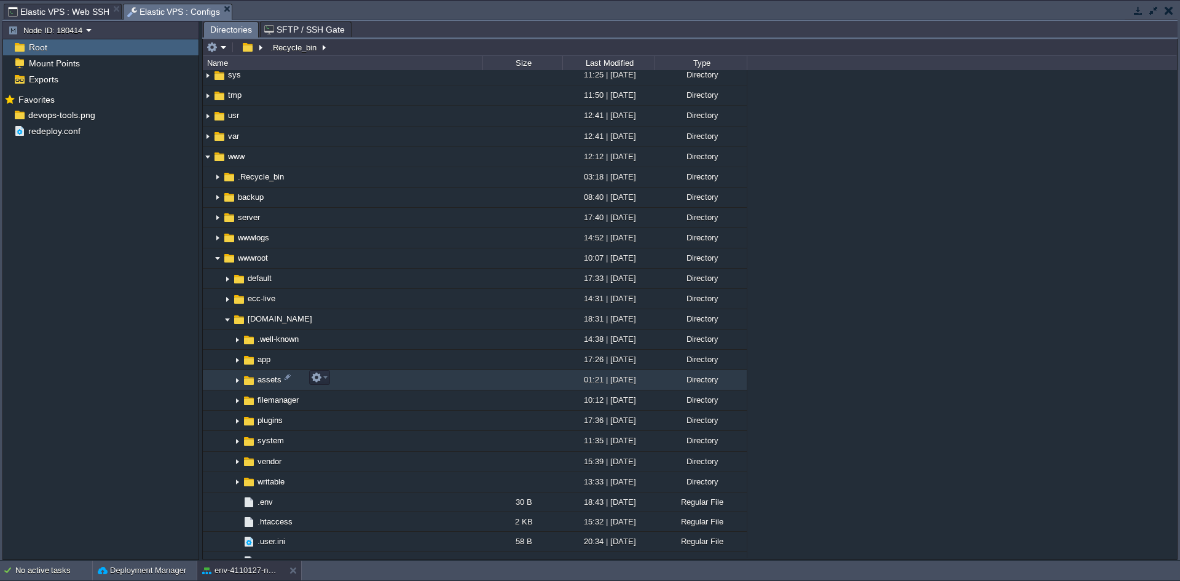
click at [235, 383] on img at bounding box center [237, 380] width 10 height 19
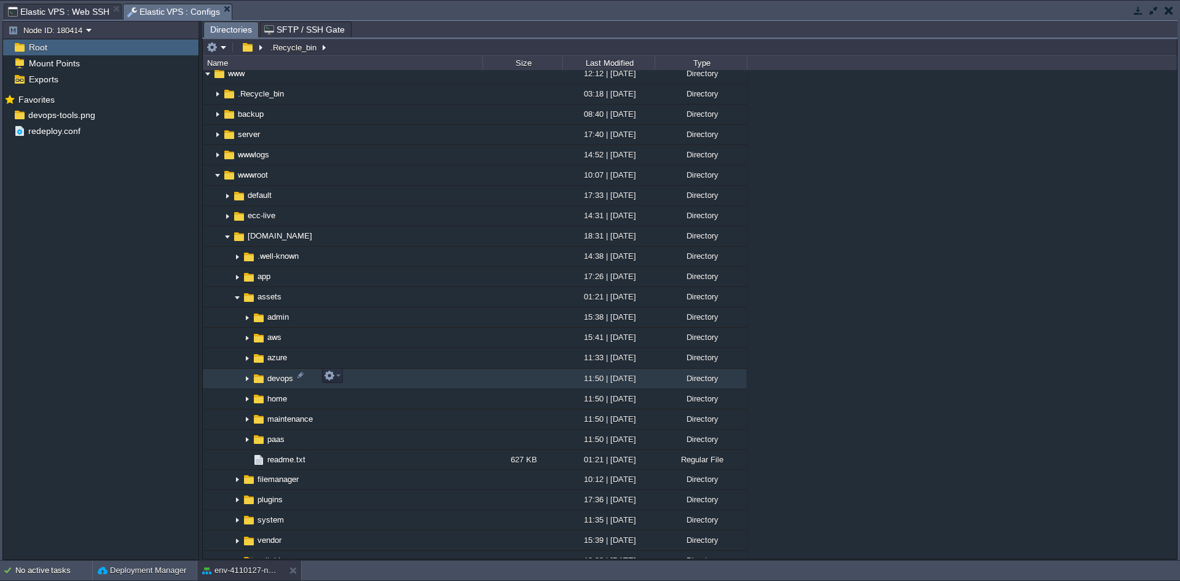
scroll to position [515, 0]
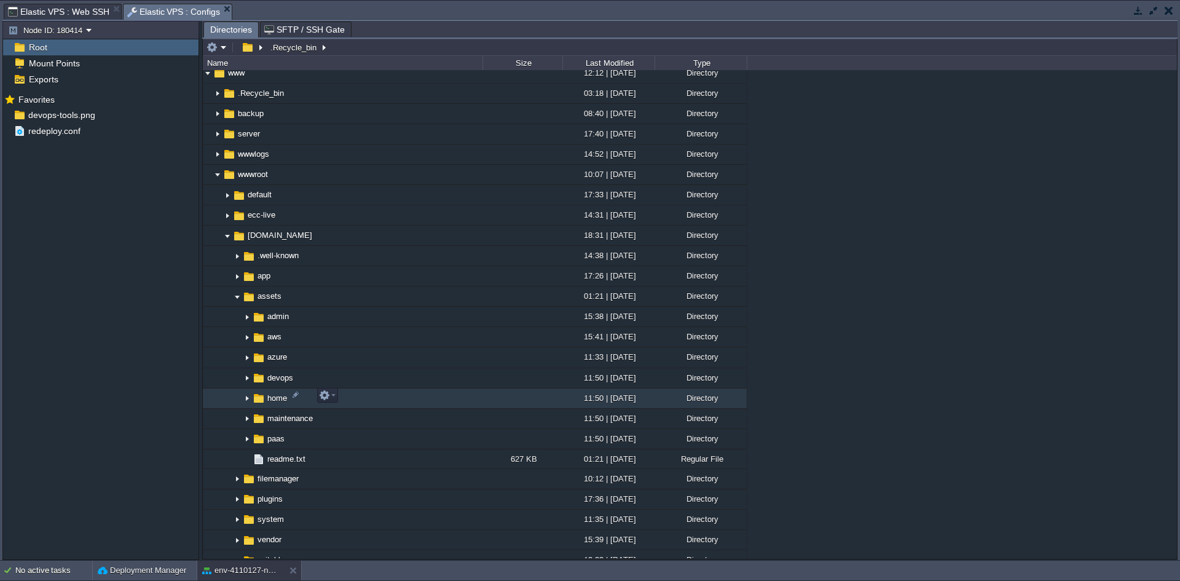
click at [246, 398] on img at bounding box center [247, 398] width 10 height 19
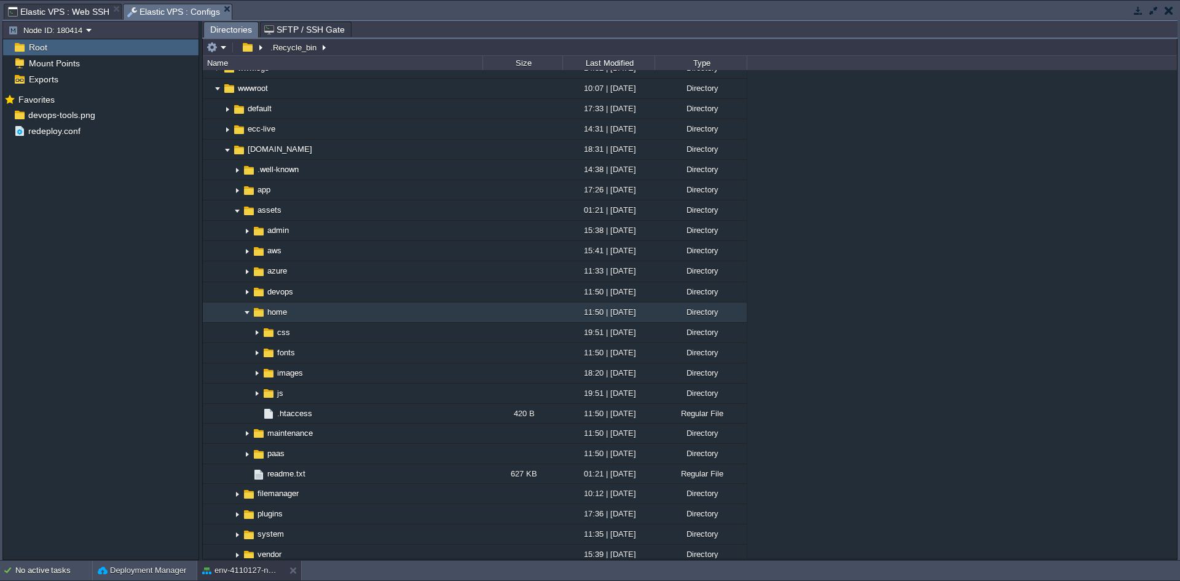
scroll to position [602, 0]
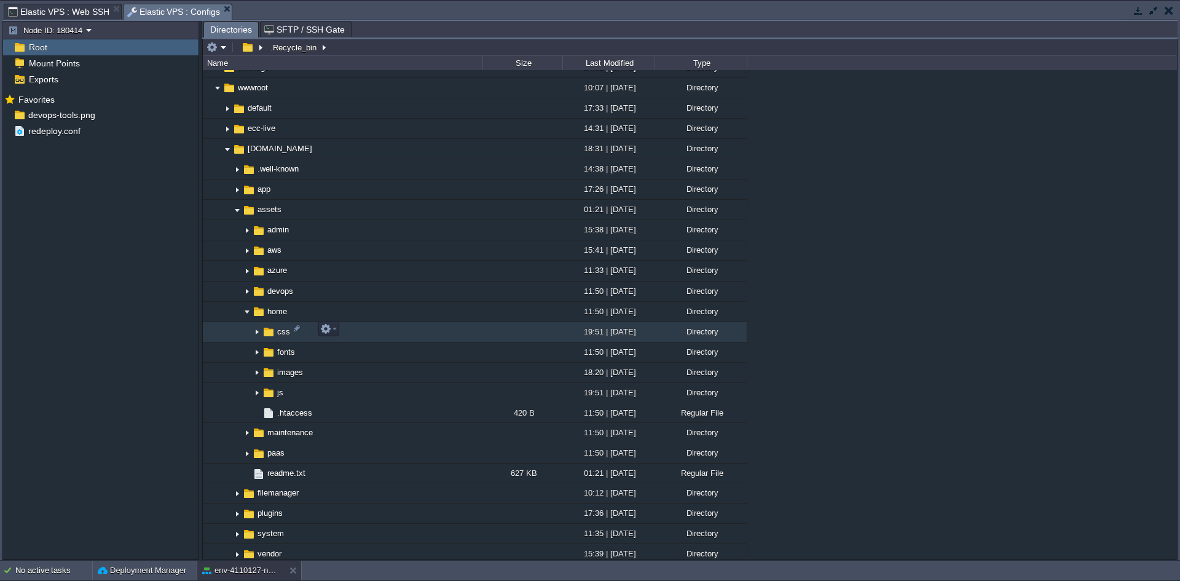
click at [256, 336] on img at bounding box center [257, 332] width 10 height 19
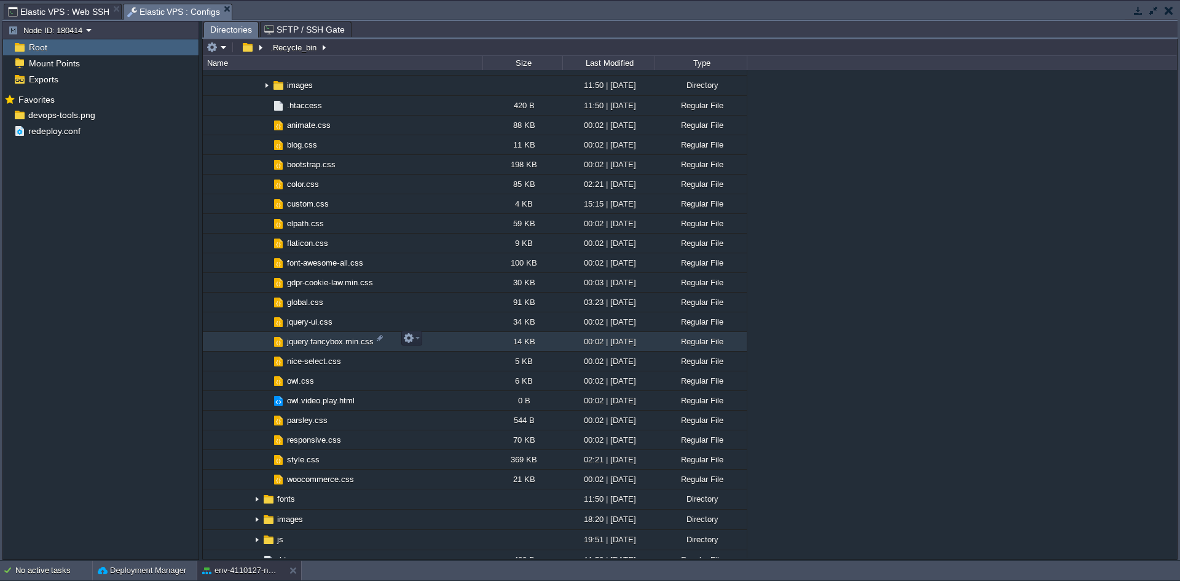
scroll to position [869, 0]
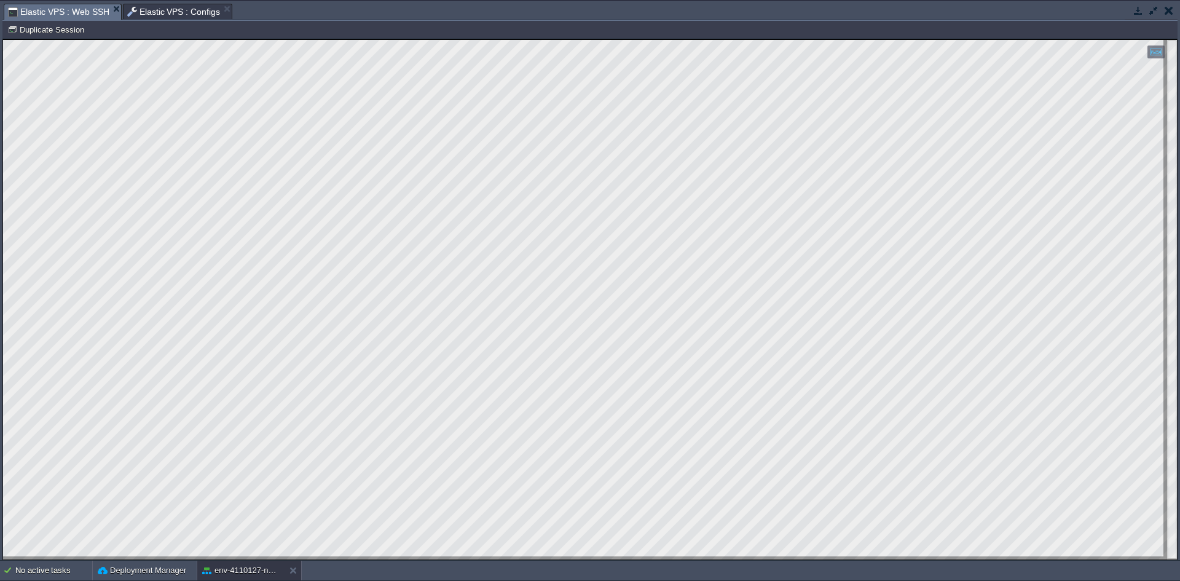
click at [74, 10] on span "Elastic VPS : Web SSH" at bounding box center [58, 11] width 101 height 15
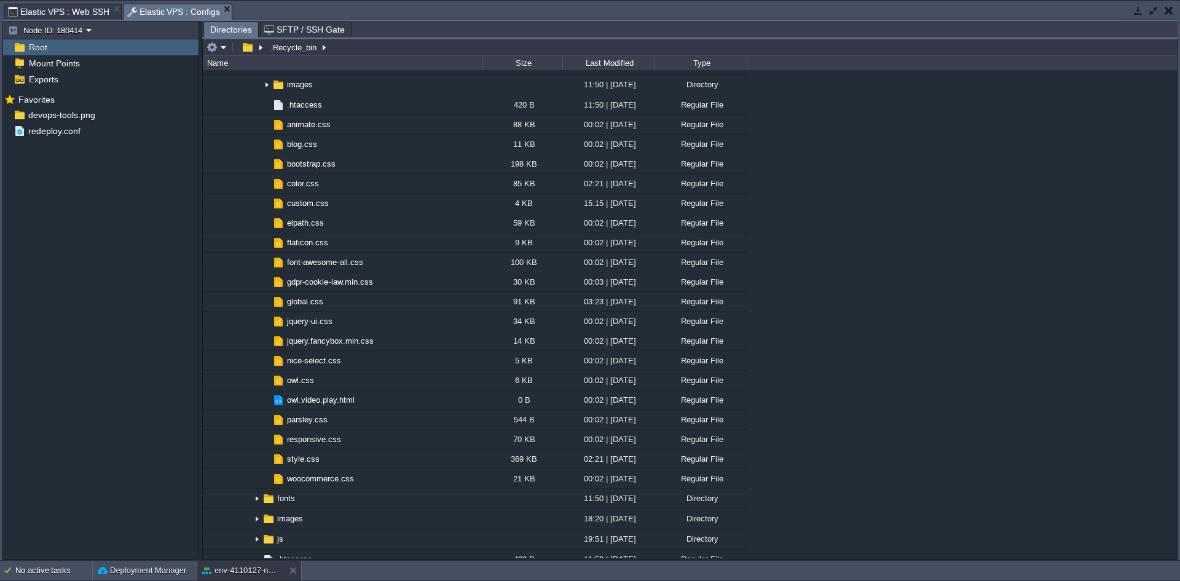
click at [163, 16] on span "Elastic VPS : Configs" at bounding box center [173, 11] width 93 height 15
click at [290, 204] on span "custom.css" at bounding box center [307, 203] width 45 height 10
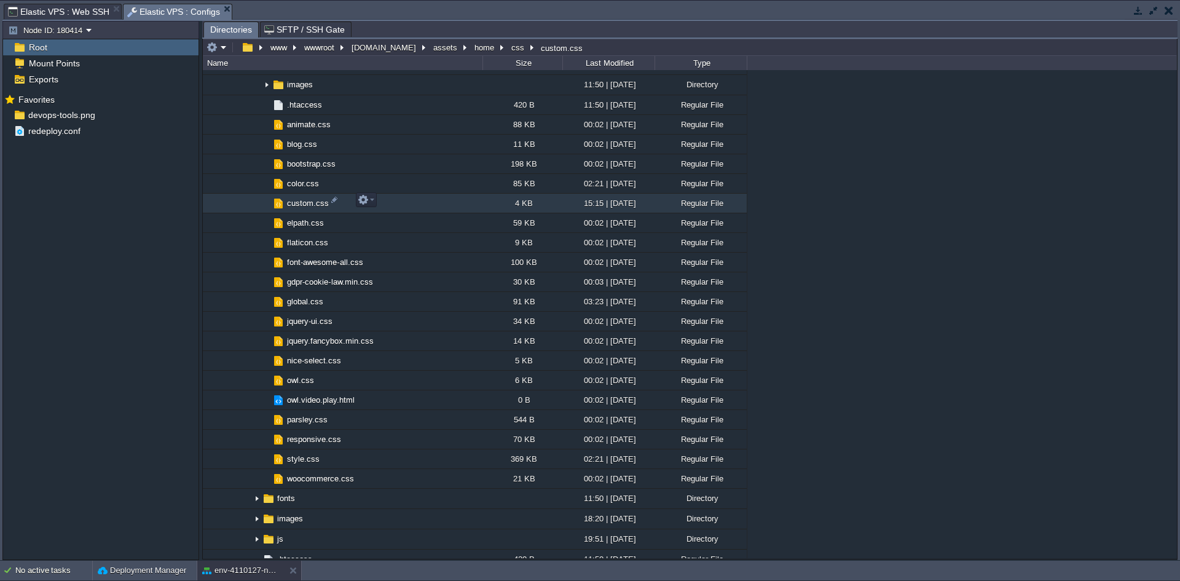
click at [290, 204] on span "custom.css" at bounding box center [307, 203] width 45 height 10
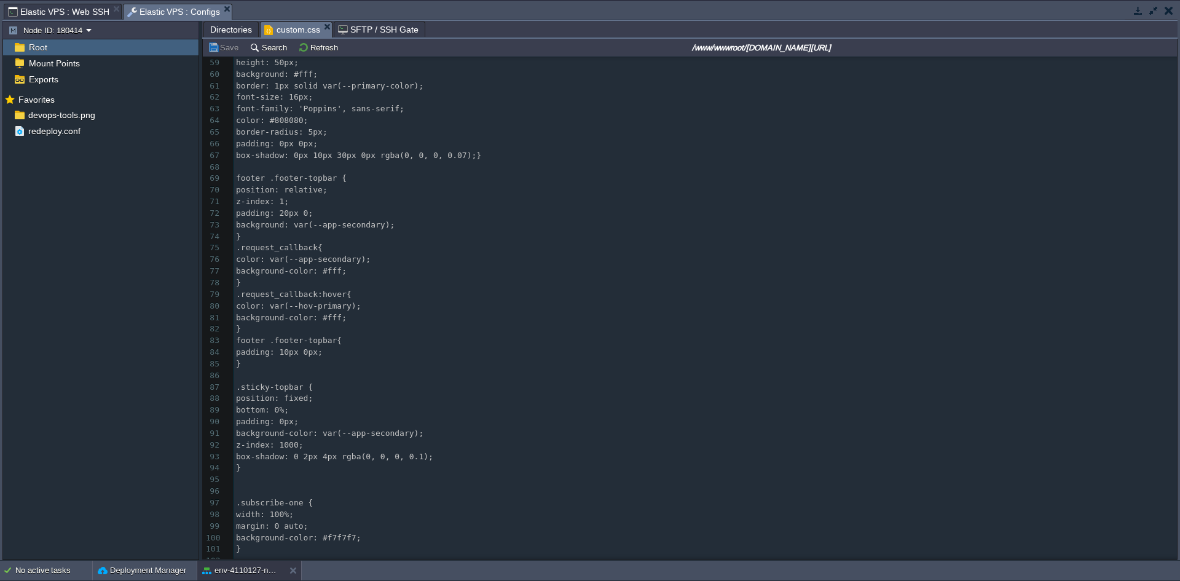
scroll to position [836, 0]
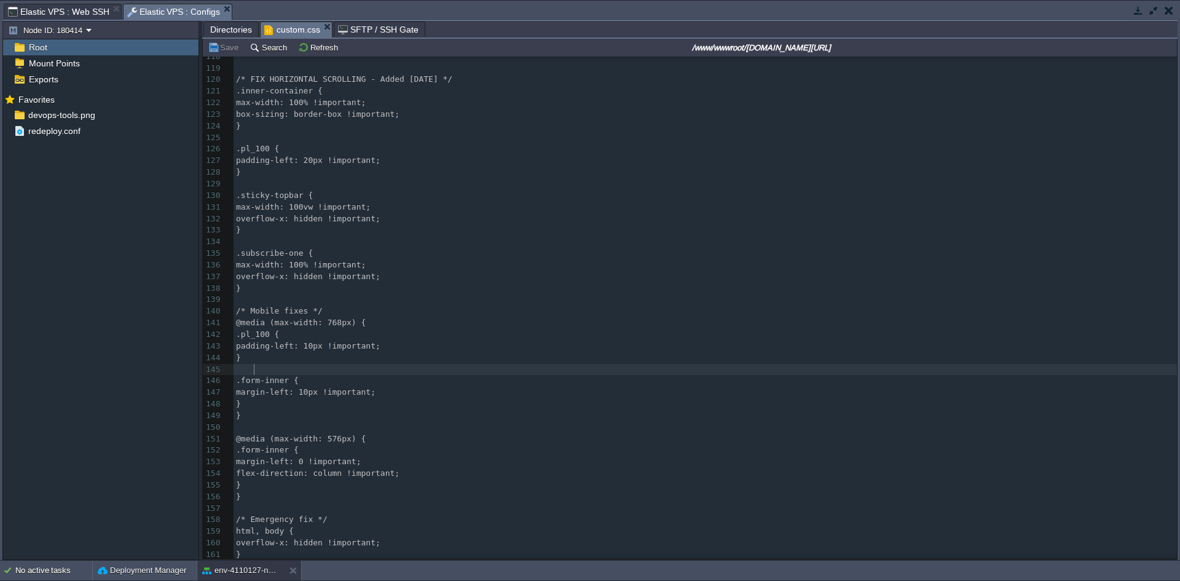
click at [571, 369] on pre at bounding box center [705, 370] width 943 height 12
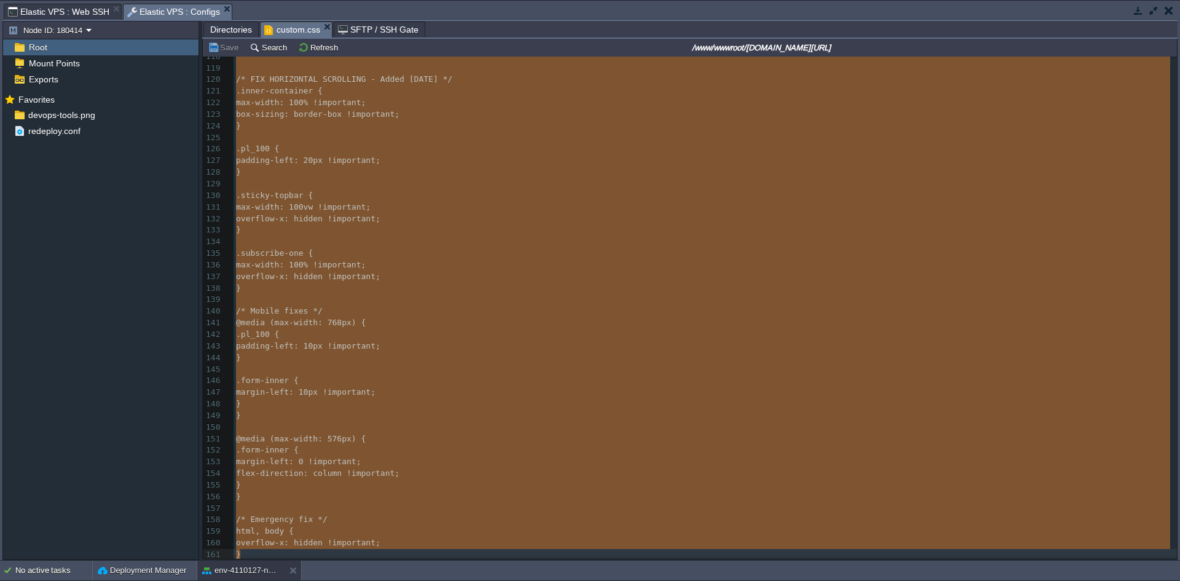
click at [423, 498] on pre "}" at bounding box center [705, 497] width 943 height 12
type textarea "}"
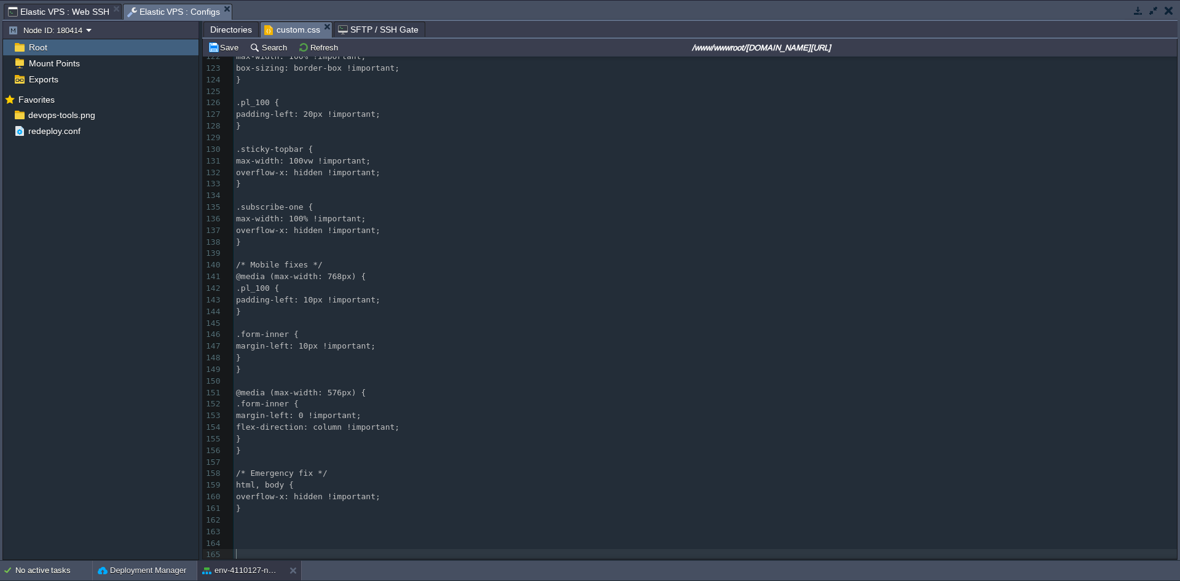
scroll to position [2062, 0]
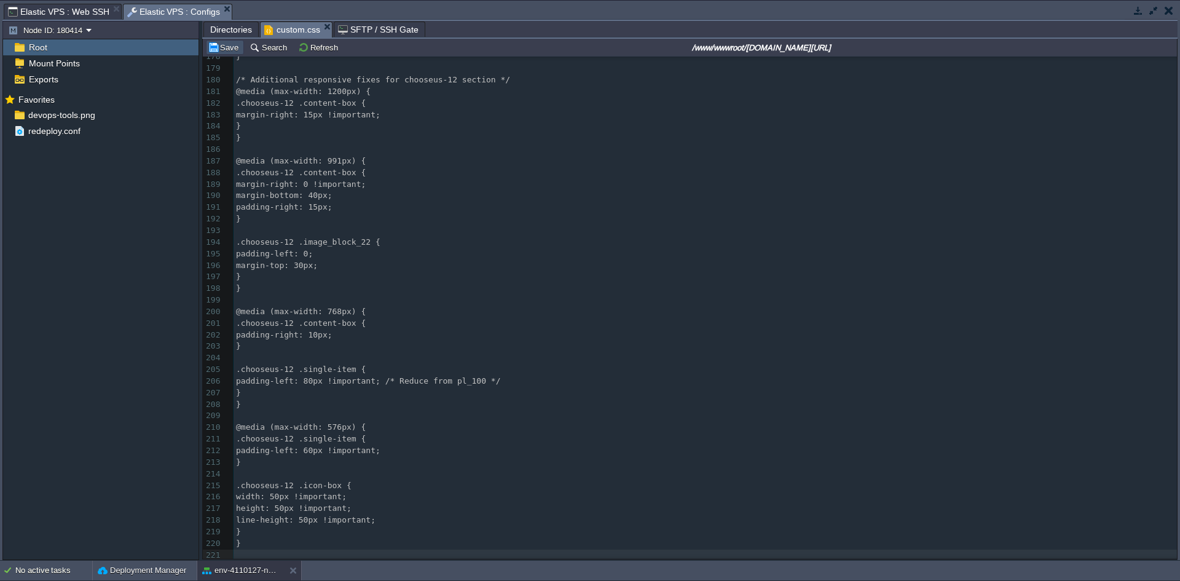
click at [222, 50] on button "Save" at bounding box center [225, 47] width 34 height 11
click at [326, 225] on pre at bounding box center [705, 231] width 943 height 12
click at [218, 50] on button "Save" at bounding box center [225, 47] width 34 height 11
click at [315, 52] on button "Refresh" at bounding box center [320, 47] width 44 height 11
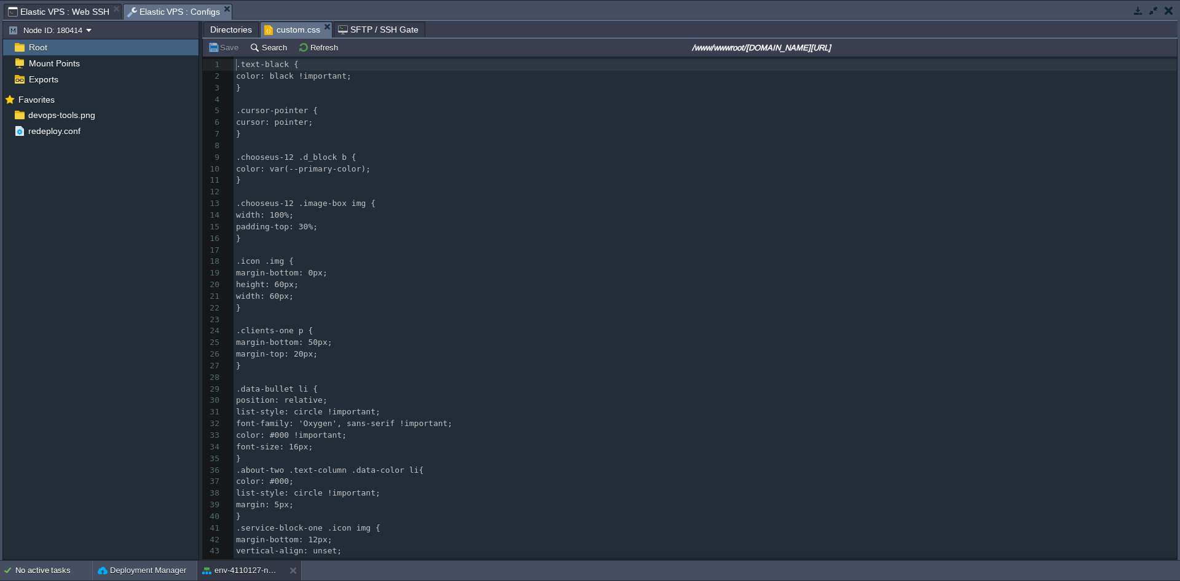
scroll to position [2050, 0]
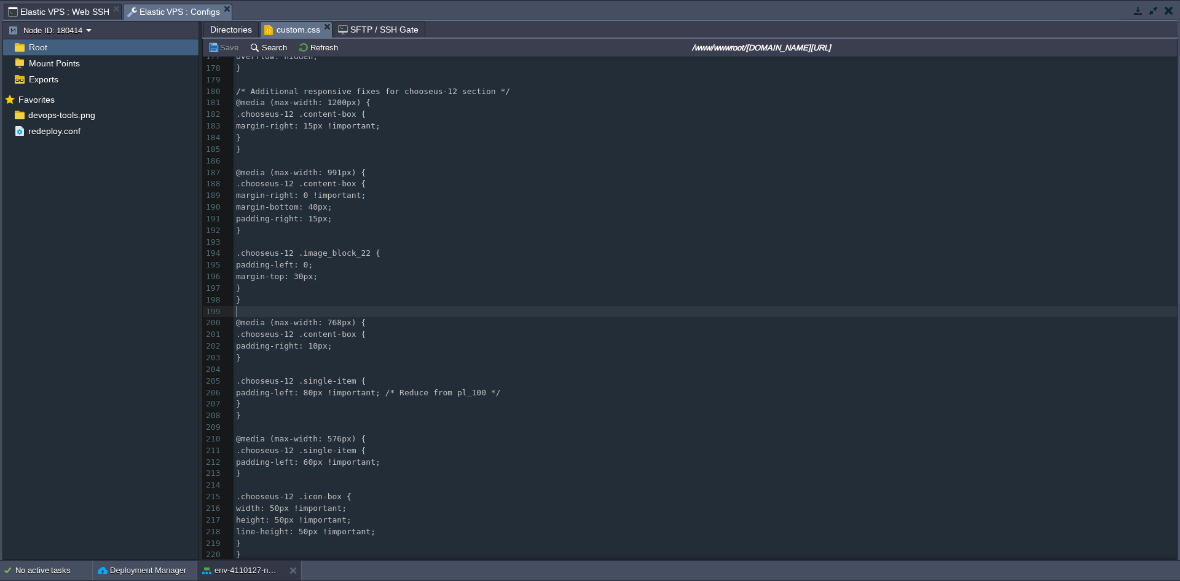
click at [495, 306] on pre "​" at bounding box center [705, 312] width 943 height 12
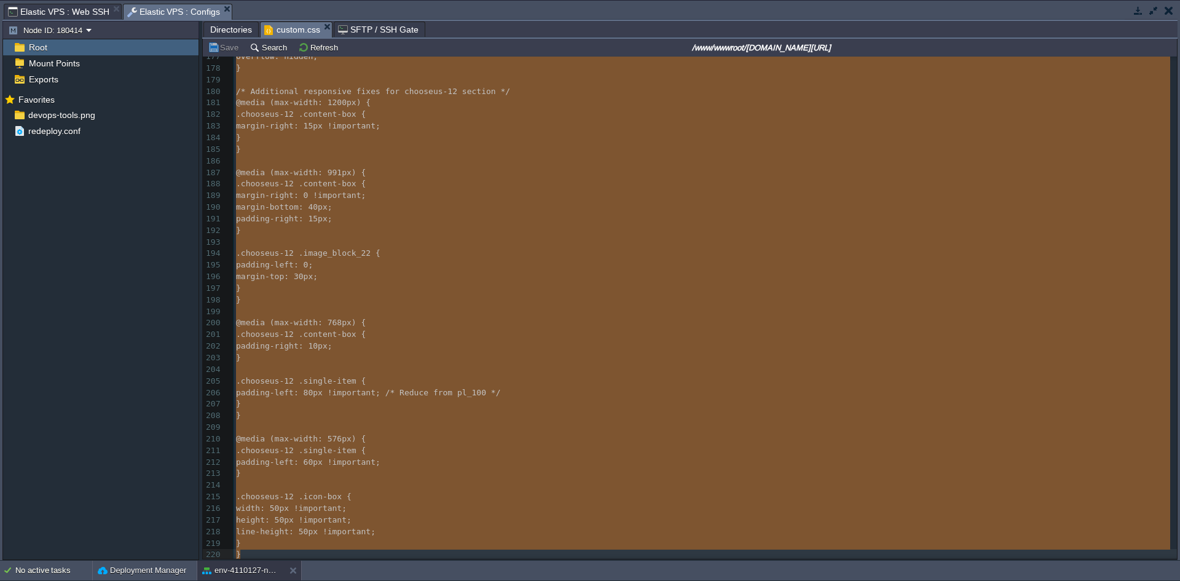
type textarea "-"
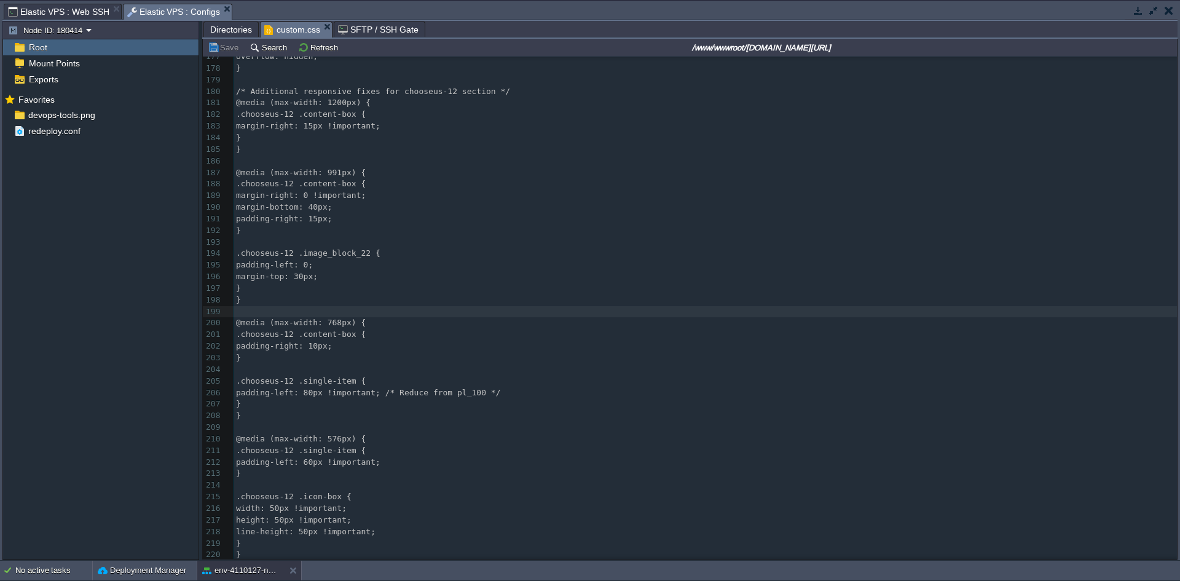
click at [377, 306] on pre "​" at bounding box center [705, 312] width 943 height 12
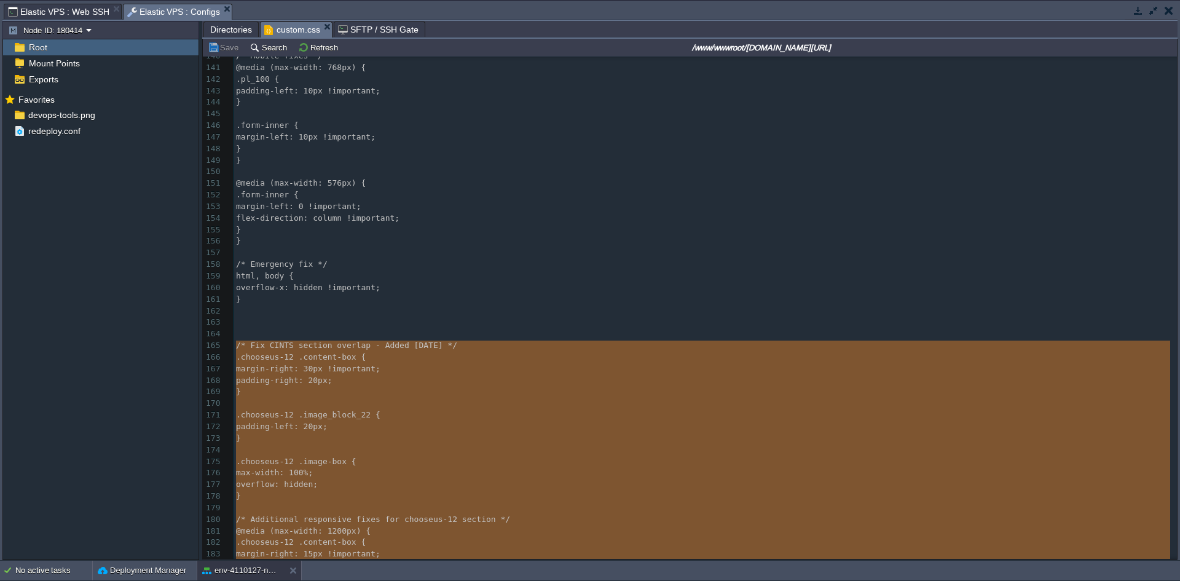
scroll to position [1793, 0]
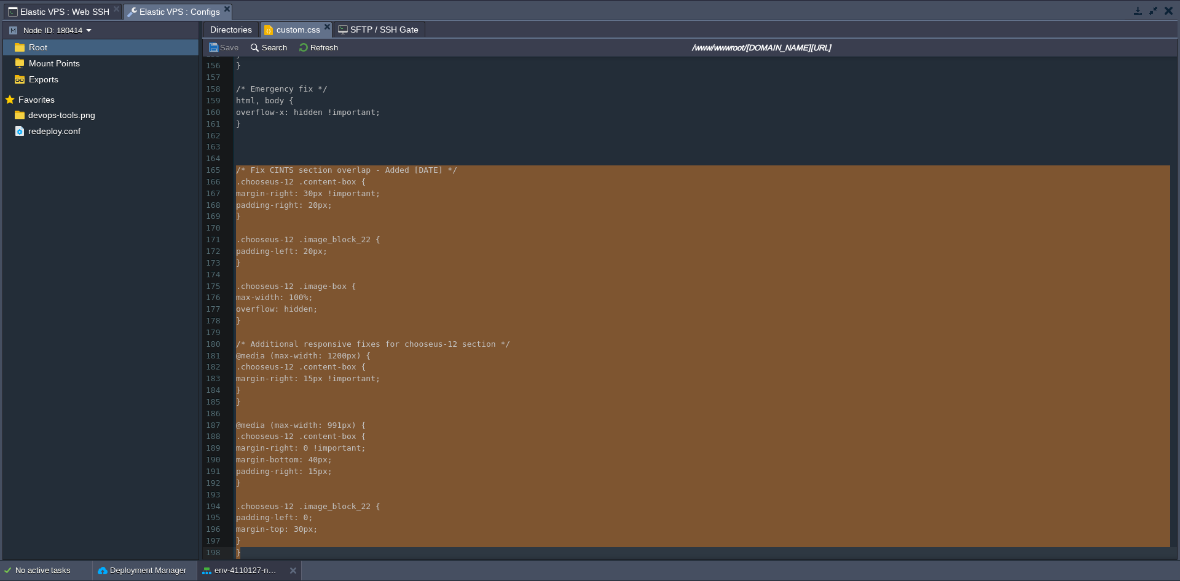
type textarea "-"
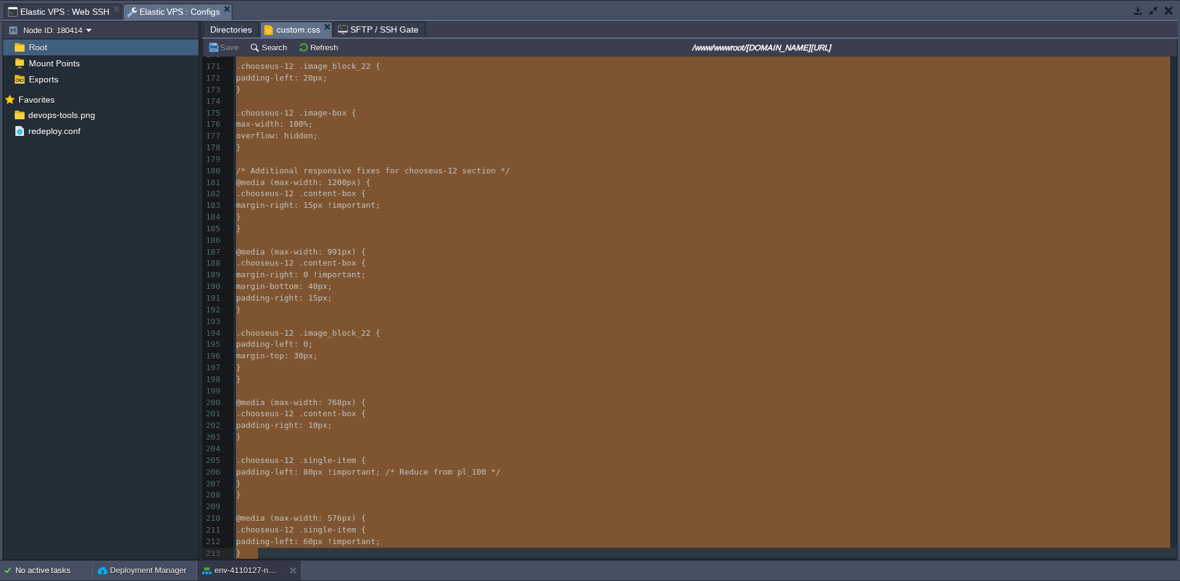
scroll to position [2050, 0]
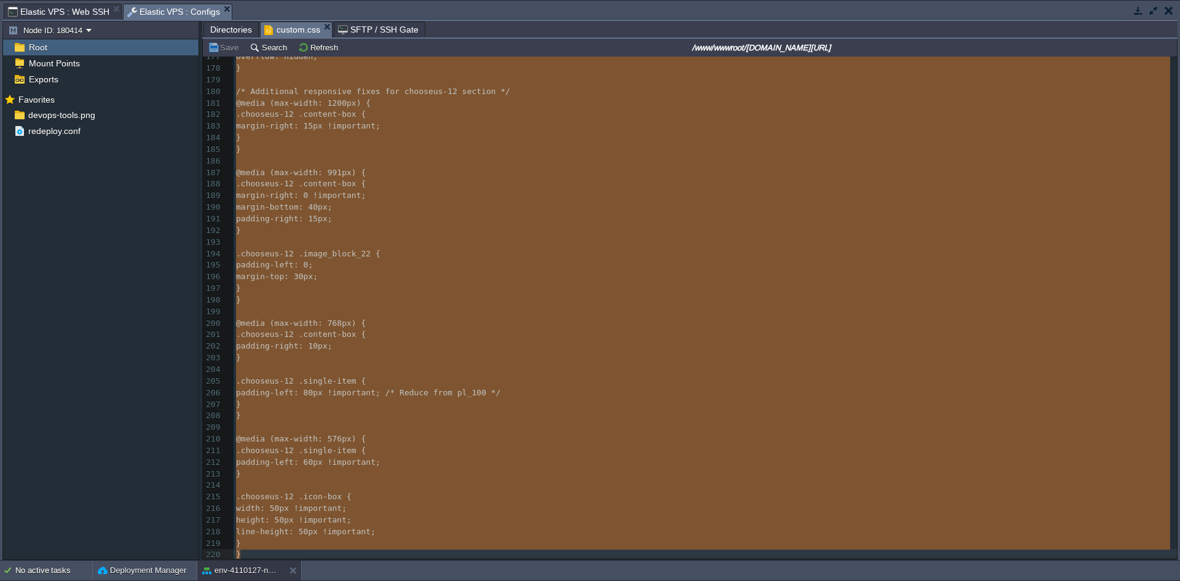
drag, startPoint x: 234, startPoint y: 345, endPoint x: 396, endPoint y: 607, distance: 308.5
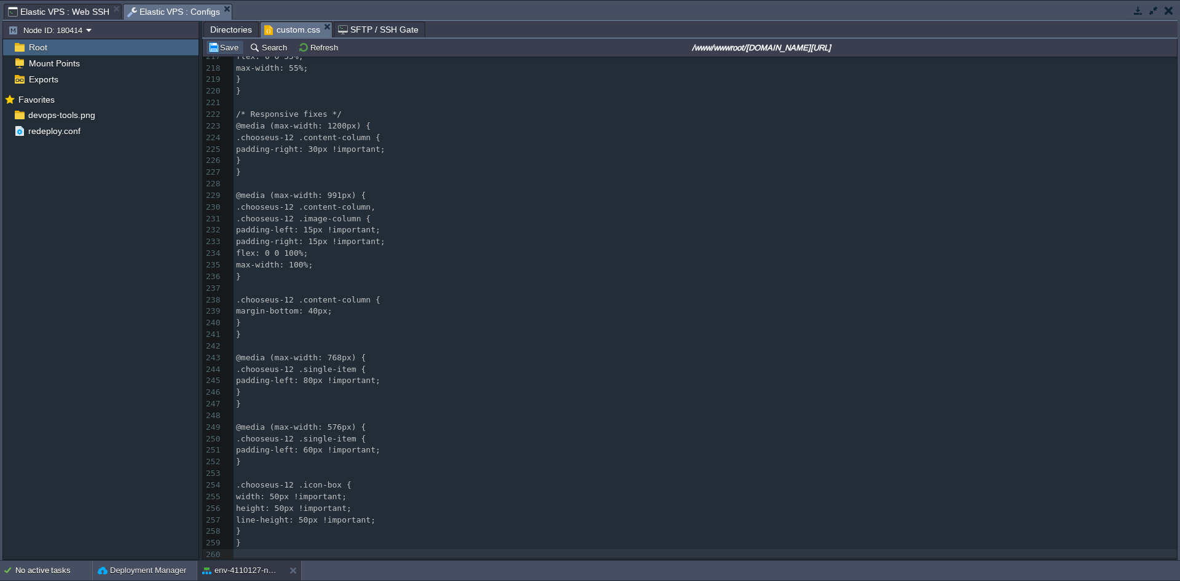
click at [226, 45] on button "Save" at bounding box center [225, 47] width 34 height 11
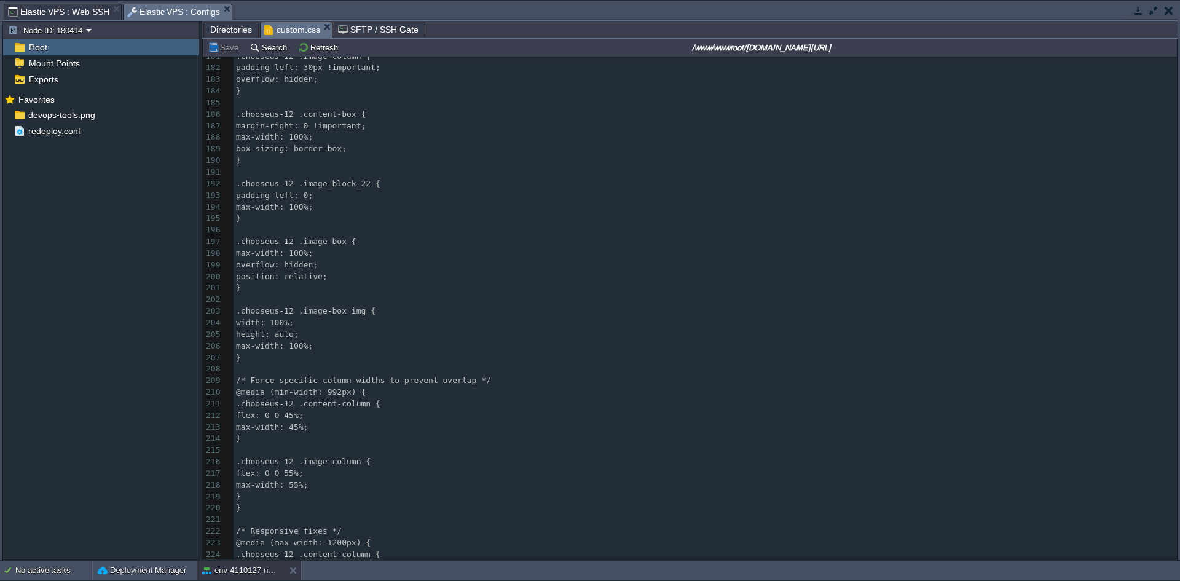
scroll to position [2049, 0]
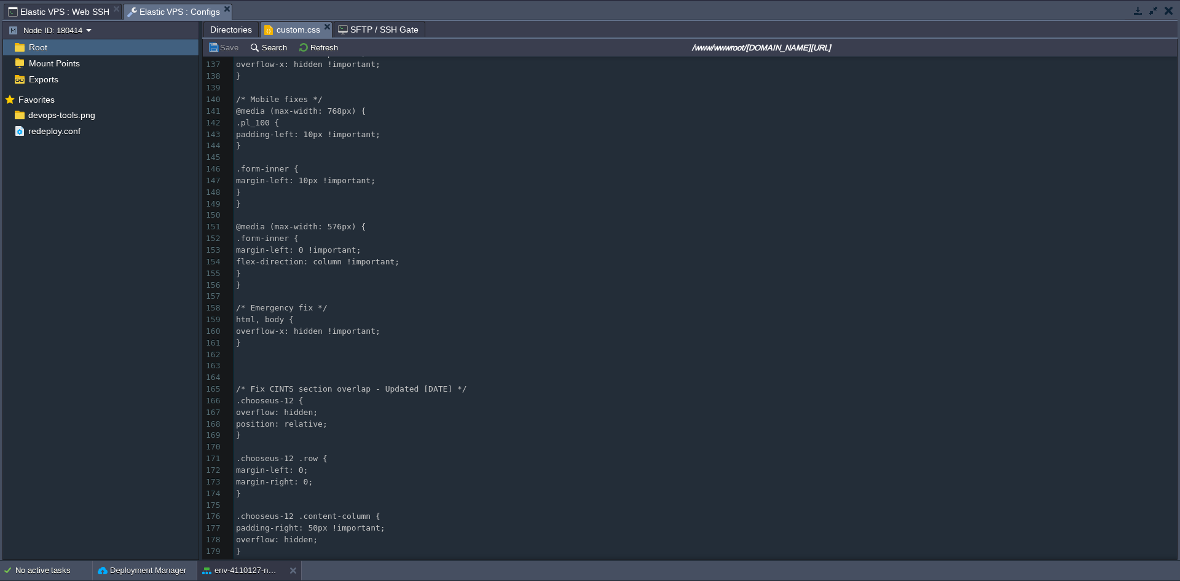
click at [329, 356] on pre "​" at bounding box center [705, 355] width 943 height 12
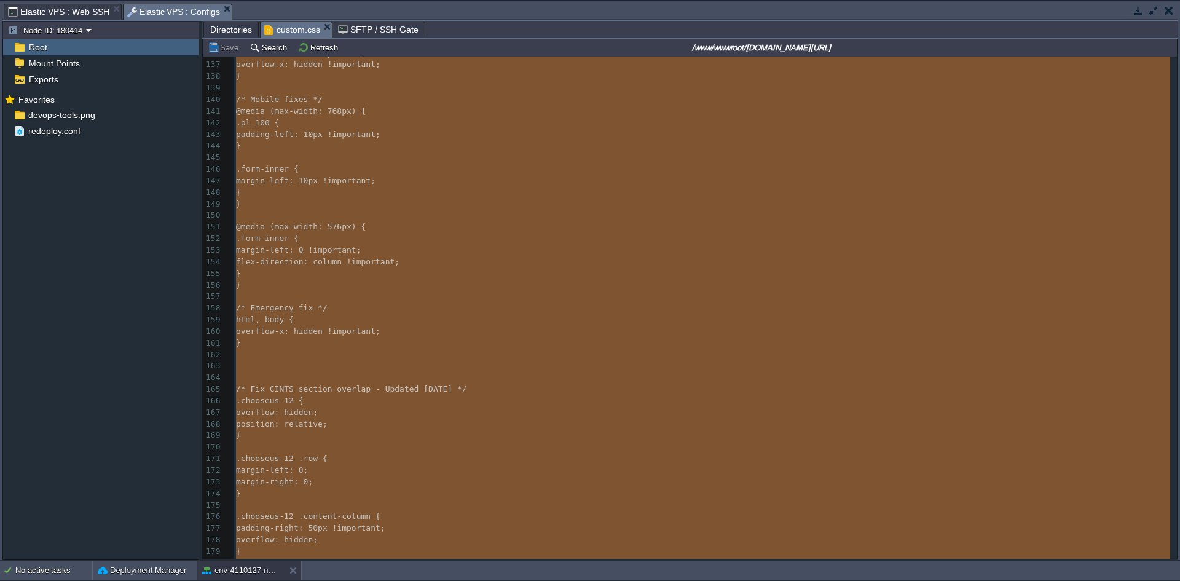
type textarea "-"
click at [388, 304] on pre "/* Emergency fix */" at bounding box center [705, 308] width 943 height 12
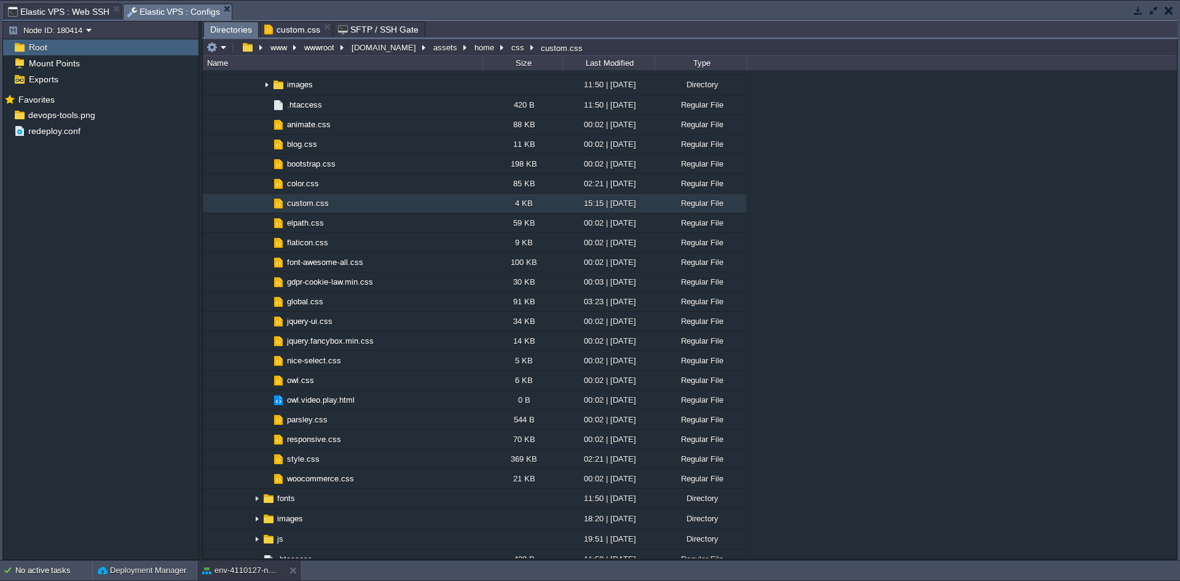
click at [224, 33] on span "Directories" at bounding box center [231, 29] width 42 height 15
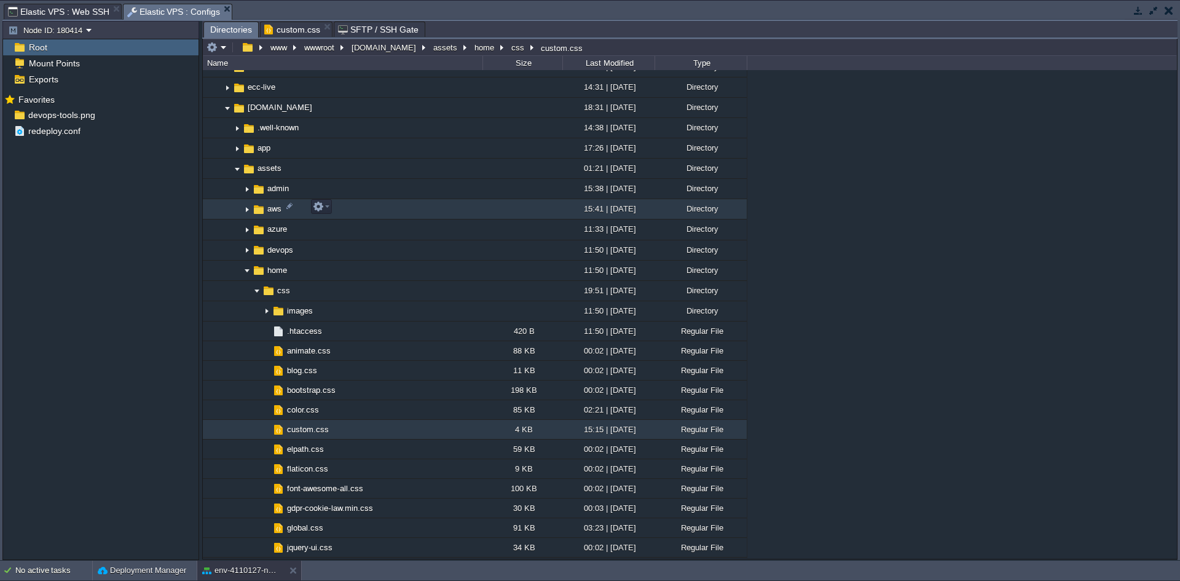
scroll to position [512, 0]
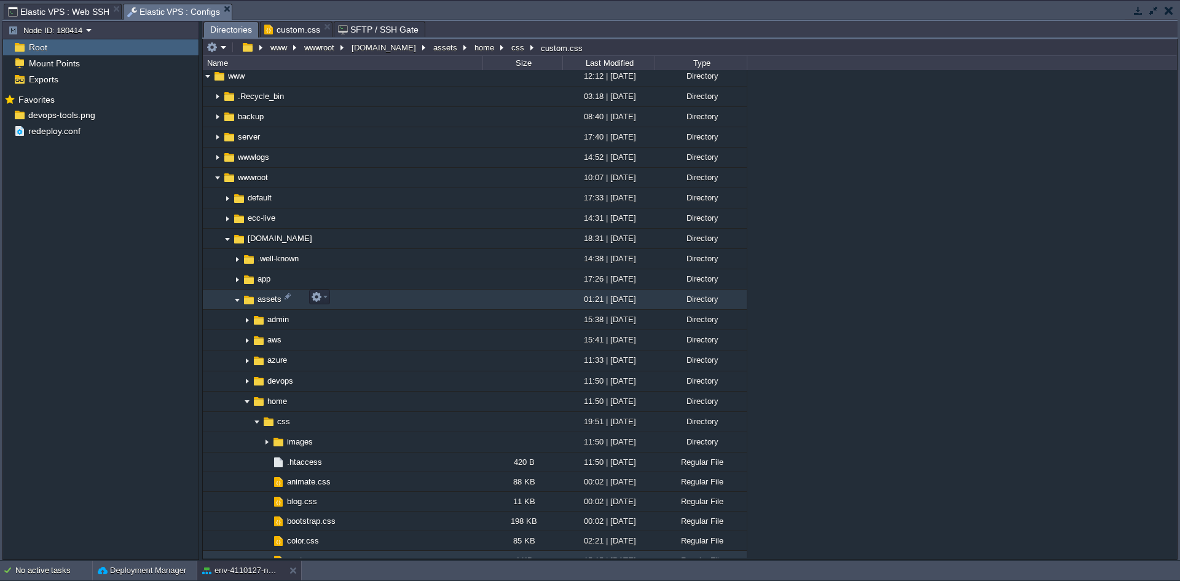
click at [234, 294] on img at bounding box center [237, 299] width 10 height 19
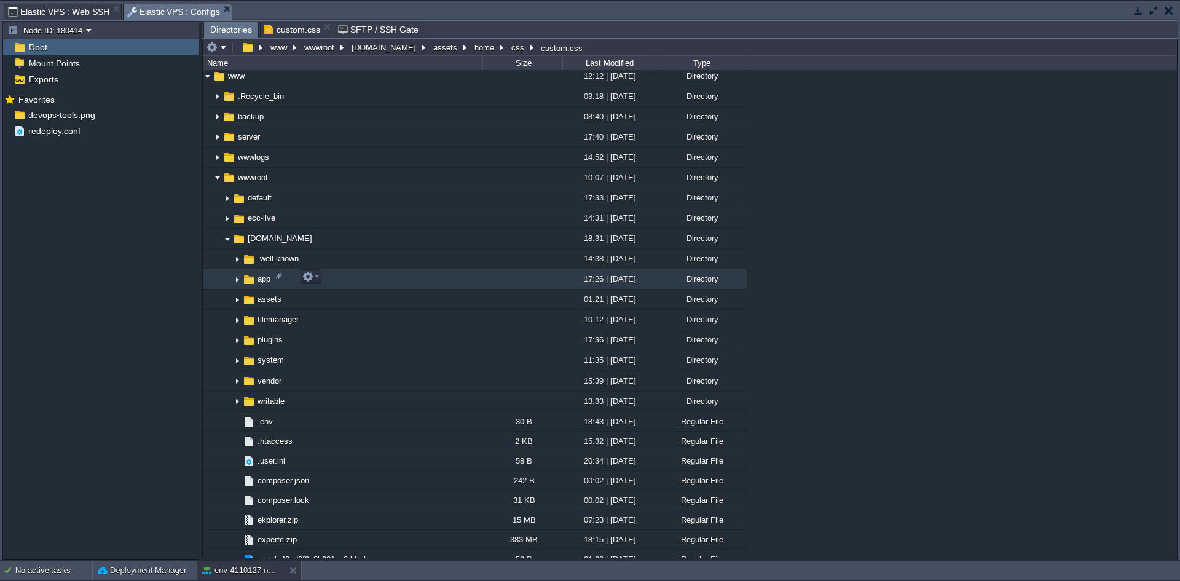
click at [240, 277] on img at bounding box center [237, 279] width 10 height 19
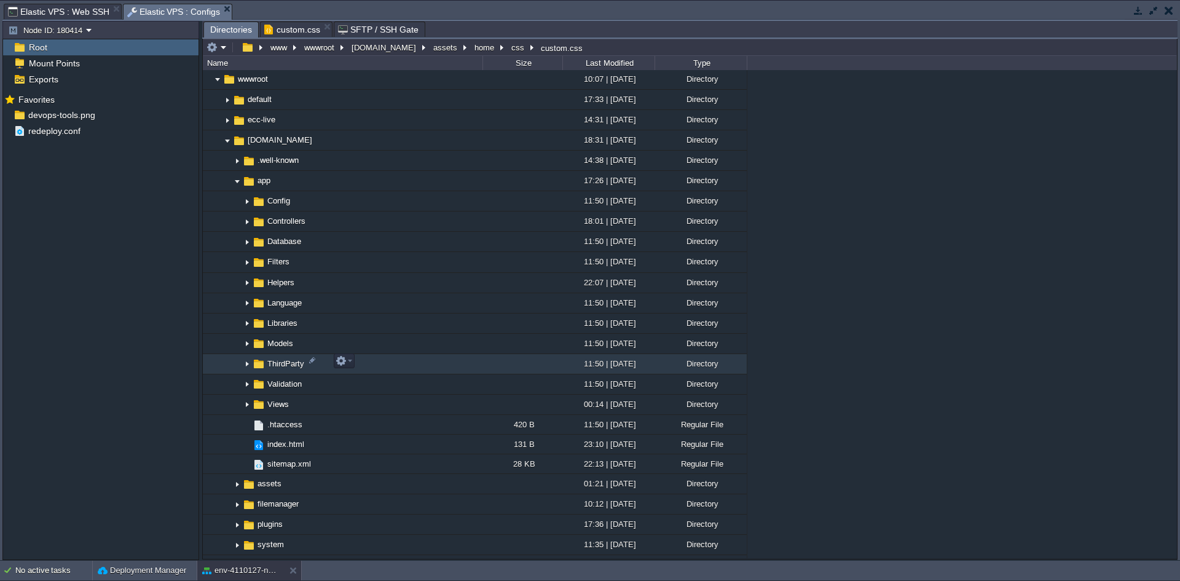
scroll to position [612, 0]
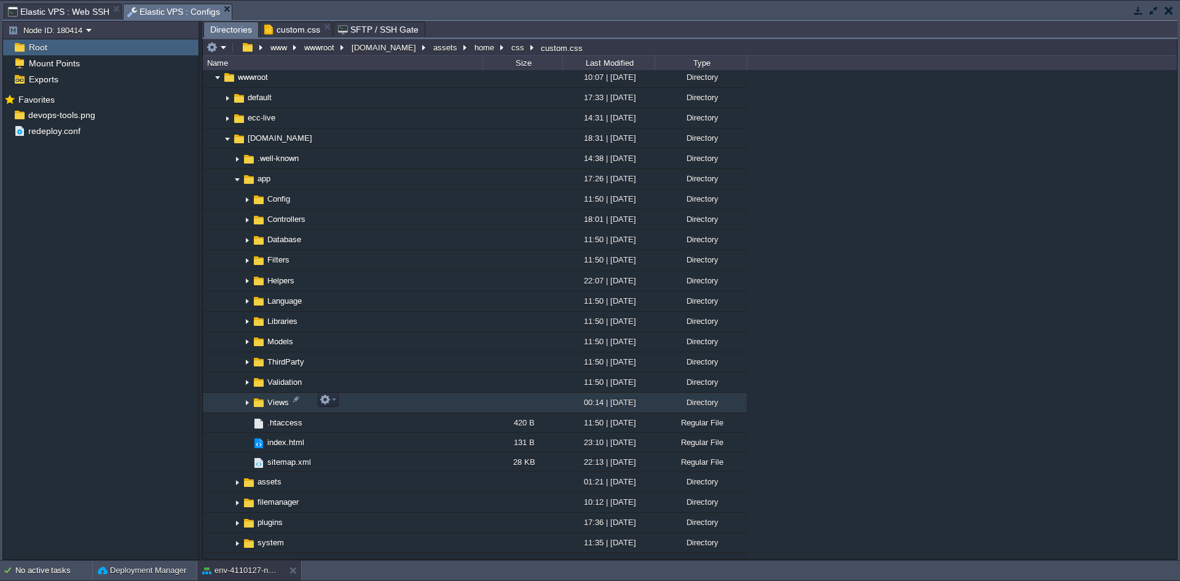
click at [243, 398] on img at bounding box center [247, 402] width 10 height 19
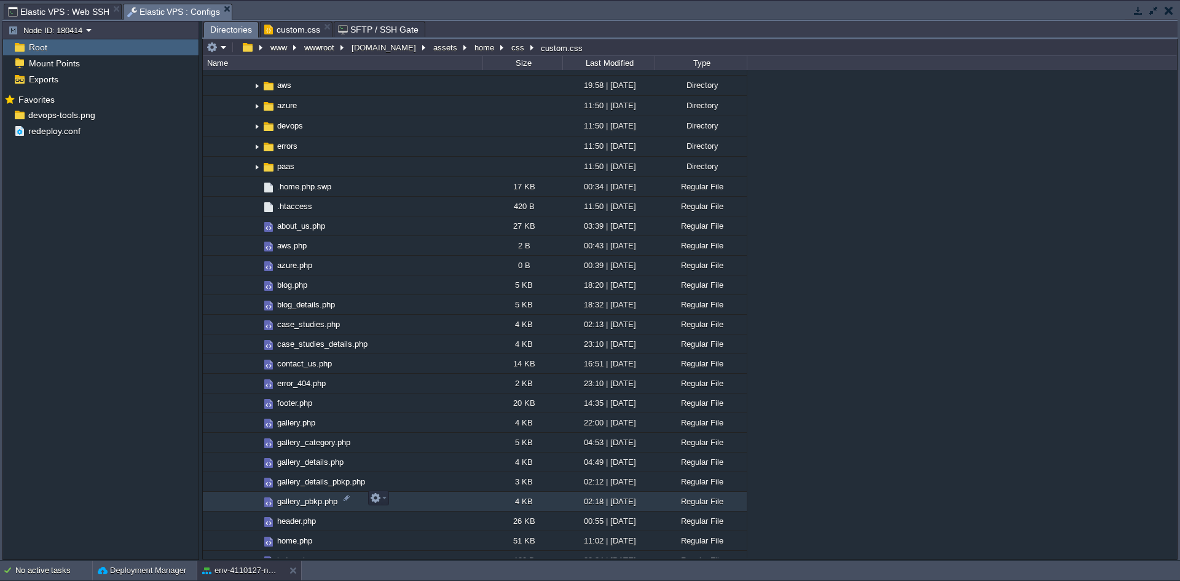
scroll to position [970, 0]
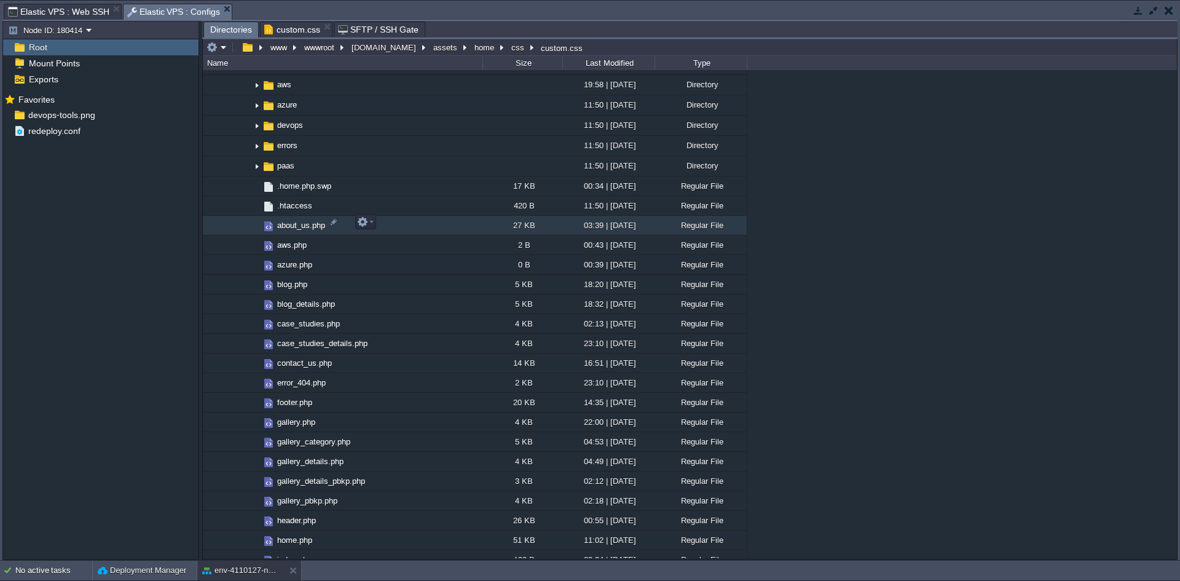
click at [296, 225] on span "about_us.php" at bounding box center [301, 225] width 52 height 10
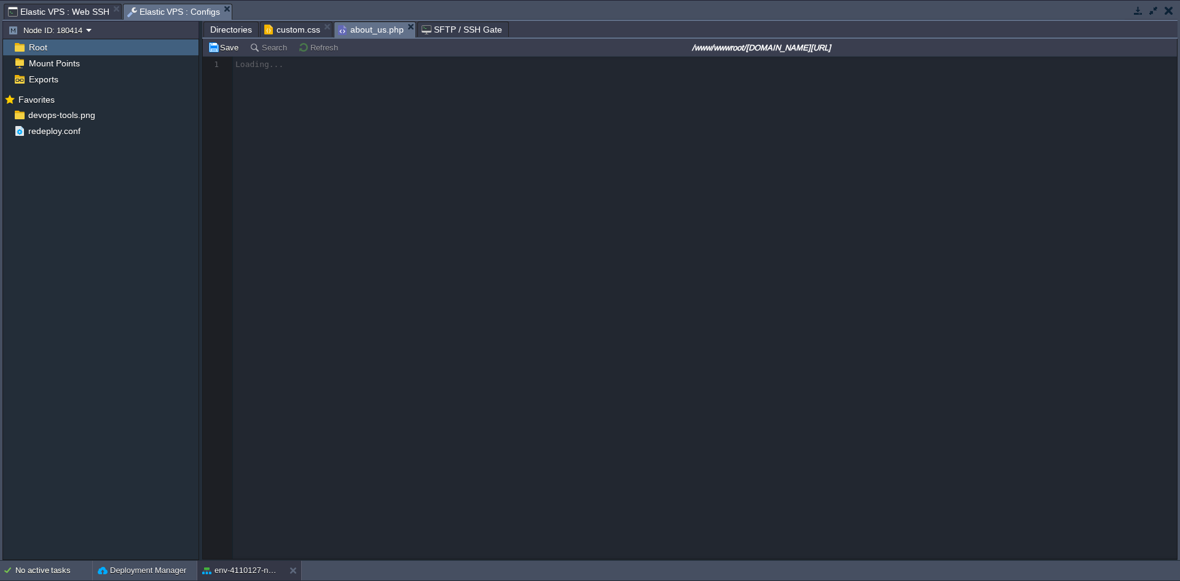
scroll to position [4, 0]
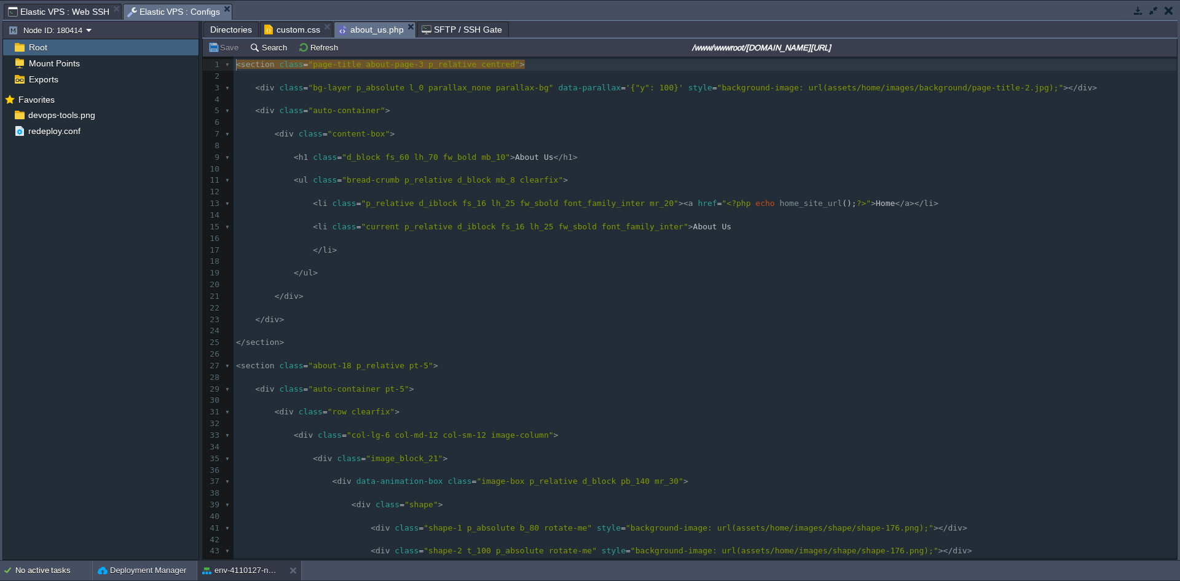
click at [469, 188] on pre "​" at bounding box center [705, 192] width 943 height 12
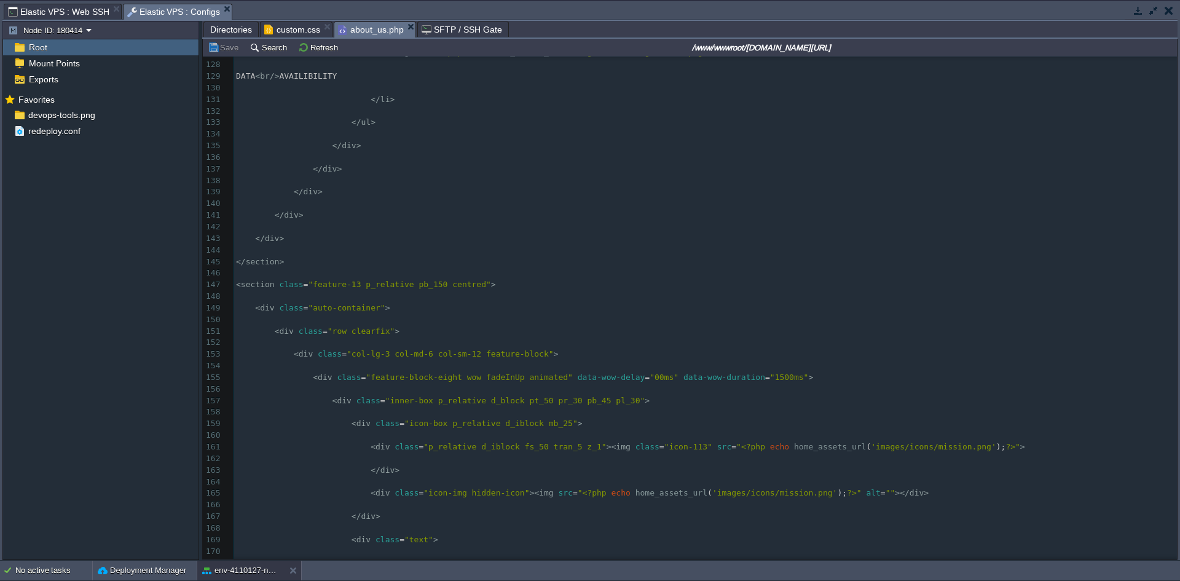
scroll to position [1852, 0]
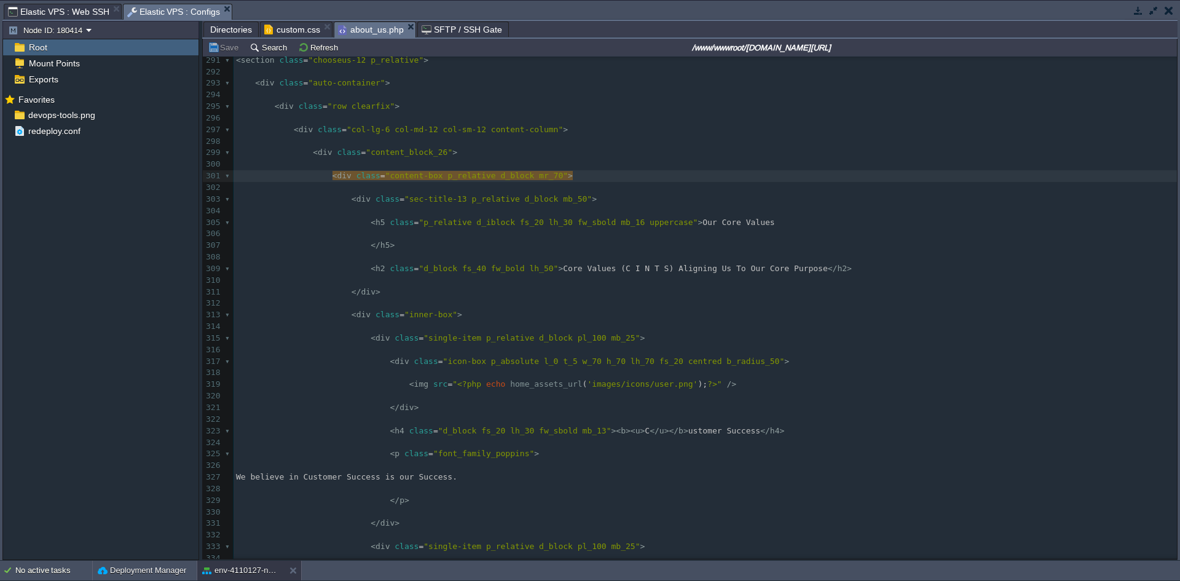
click at [536, 178] on span ""content-box p_relative d_block mr_70"" at bounding box center [476, 175] width 183 height 9
click at [231, 42] on td "Save" at bounding box center [225, 47] width 38 height 15
type textarea "<div class="content-box p_relative d_block">"
drag, startPoint x: 324, startPoint y: 174, endPoint x: 516, endPoint y: 178, distance: 191.1
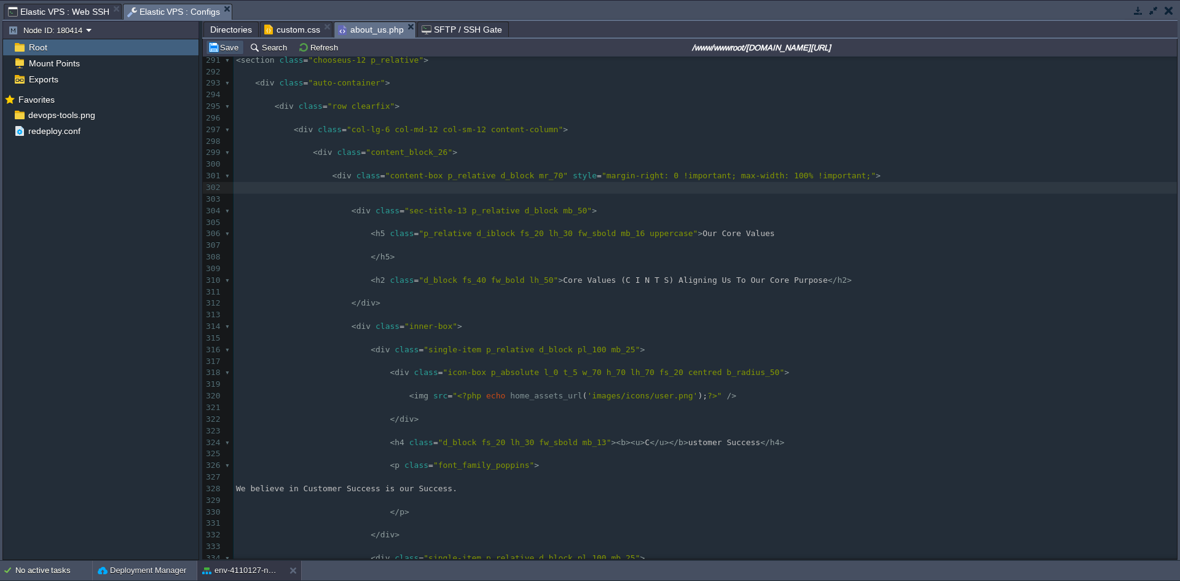
click at [216, 48] on button "Save" at bounding box center [225, 47] width 34 height 11
click at [372, 189] on pre "​" at bounding box center [705, 188] width 943 height 12
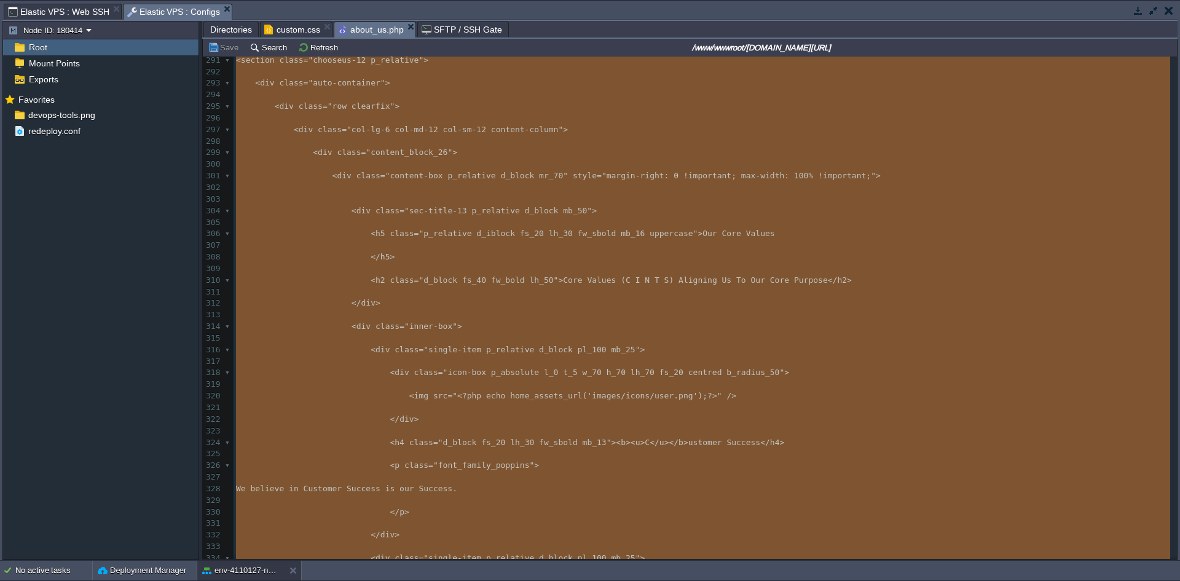
type textarea "-"
click at [456, 413] on pre "​" at bounding box center [705, 408] width 943 height 12
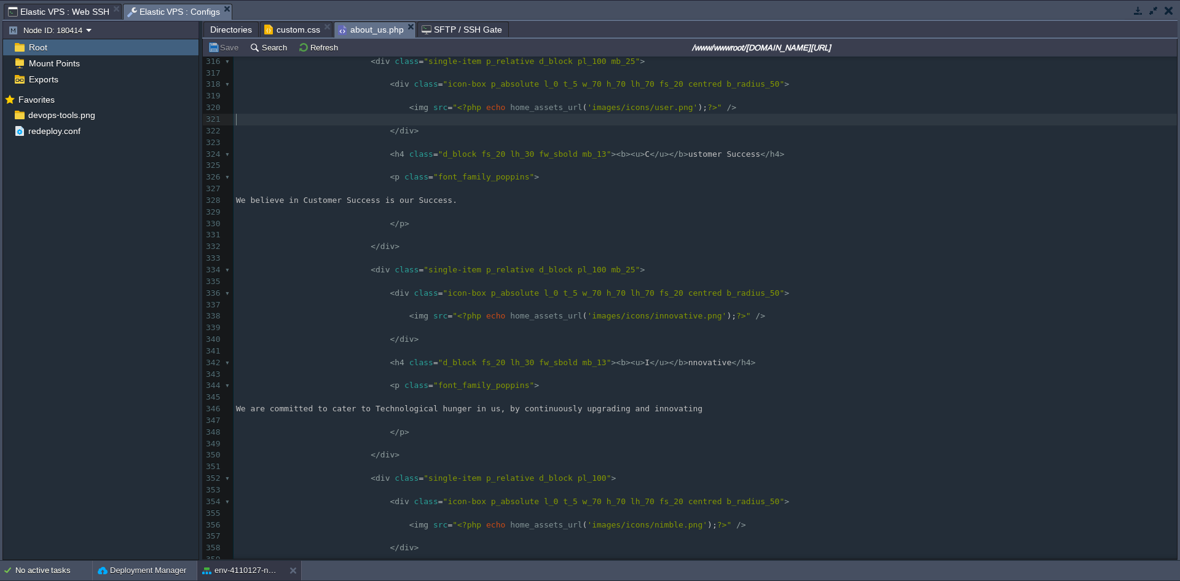
scroll to position [3636, 0]
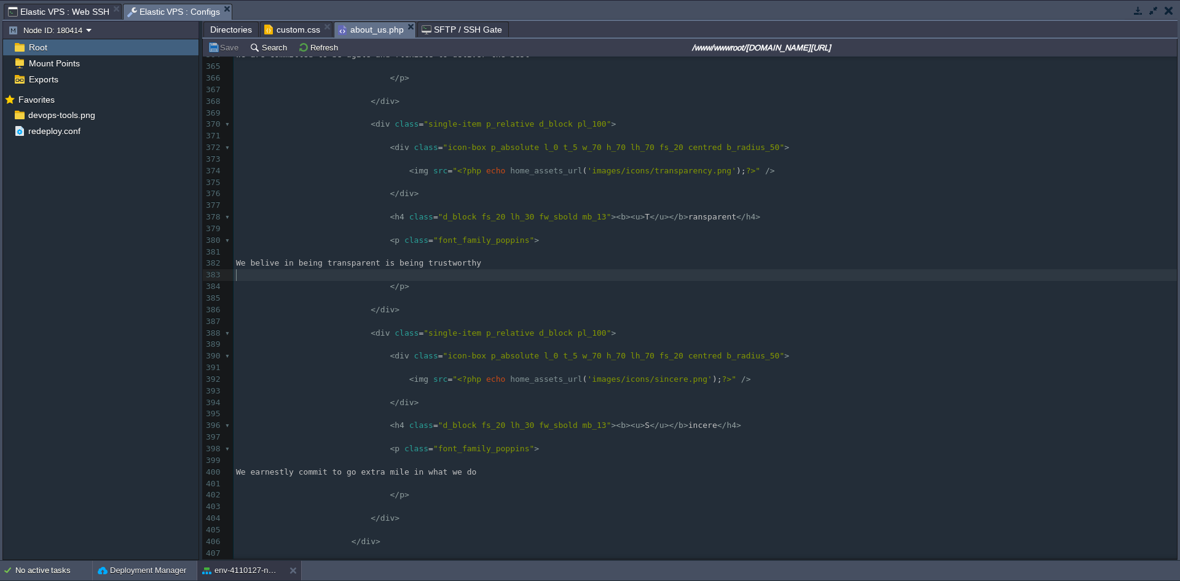
click at [427, 278] on pre "​" at bounding box center [705, 275] width 943 height 12
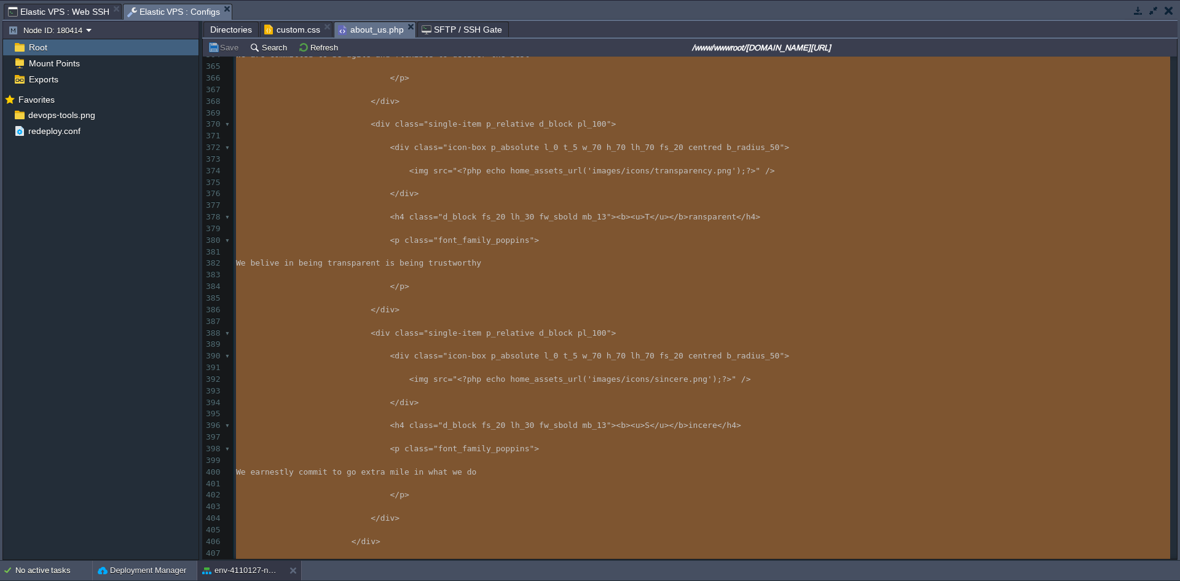
click at [401, 267] on span "We belive in being transparent is being trustworthy" at bounding box center [358, 262] width 245 height 9
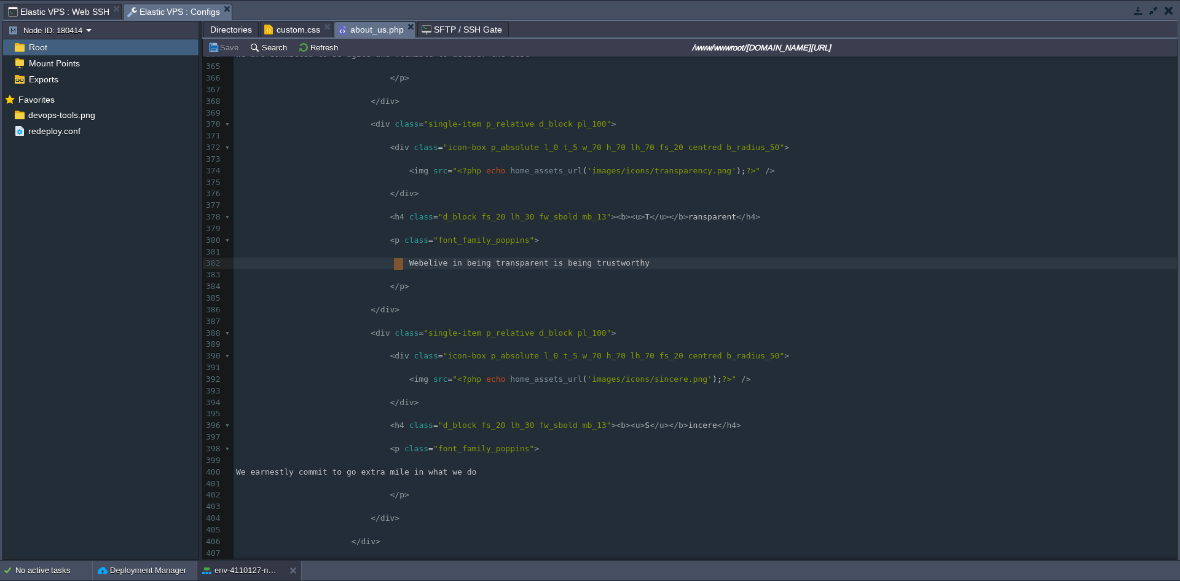
type textarea "-"
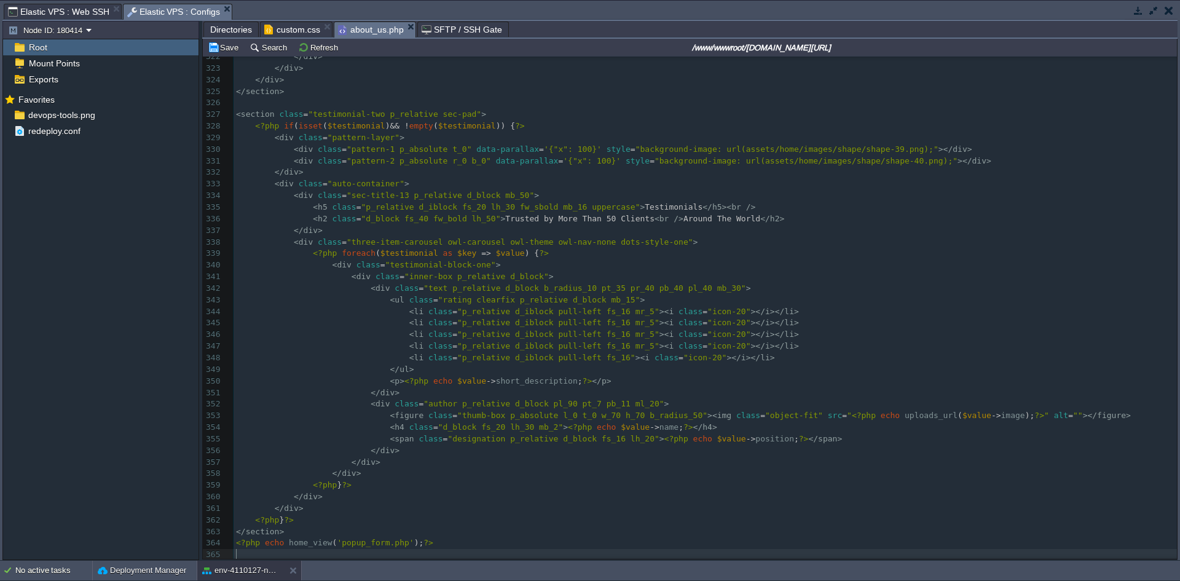
scroll to position [3775, 0]
click at [218, 49] on button "Save" at bounding box center [225, 47] width 34 height 11
type textarea "-"
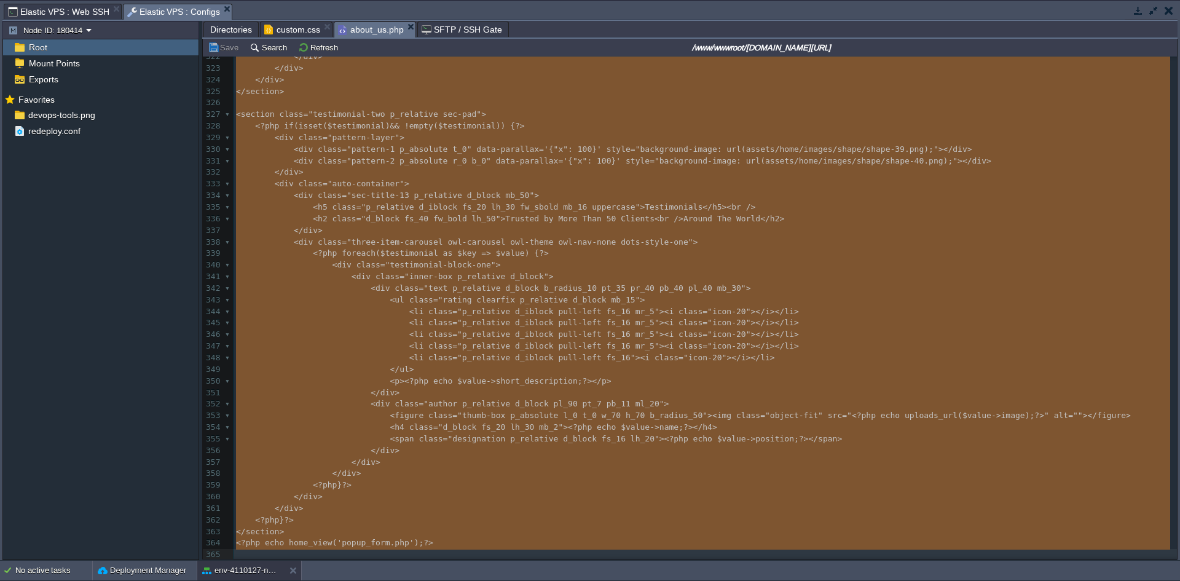
click at [301, 283] on span at bounding box center [303, 287] width 135 height 9
click at [428, 331] on span "class" at bounding box center [440, 333] width 24 height 9
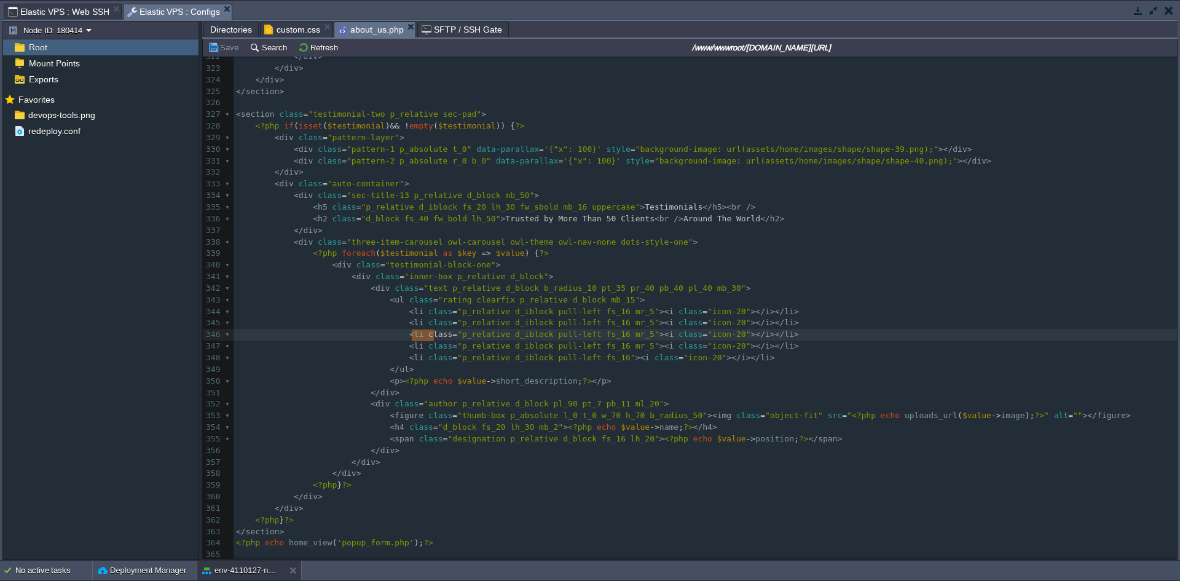
type textarea "-"
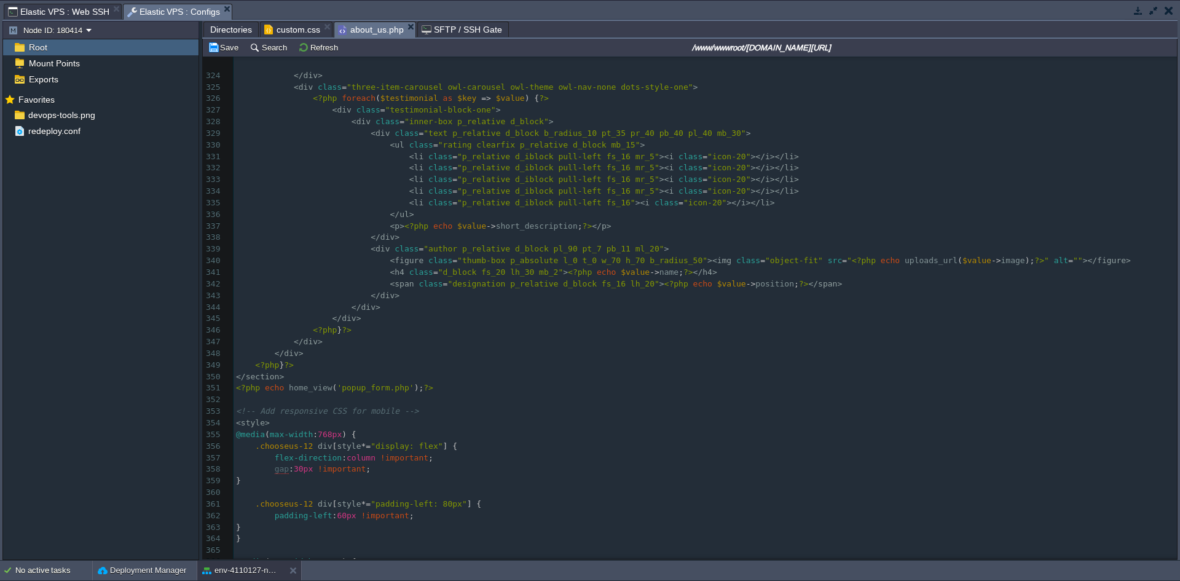
scroll to position [3925, 0]
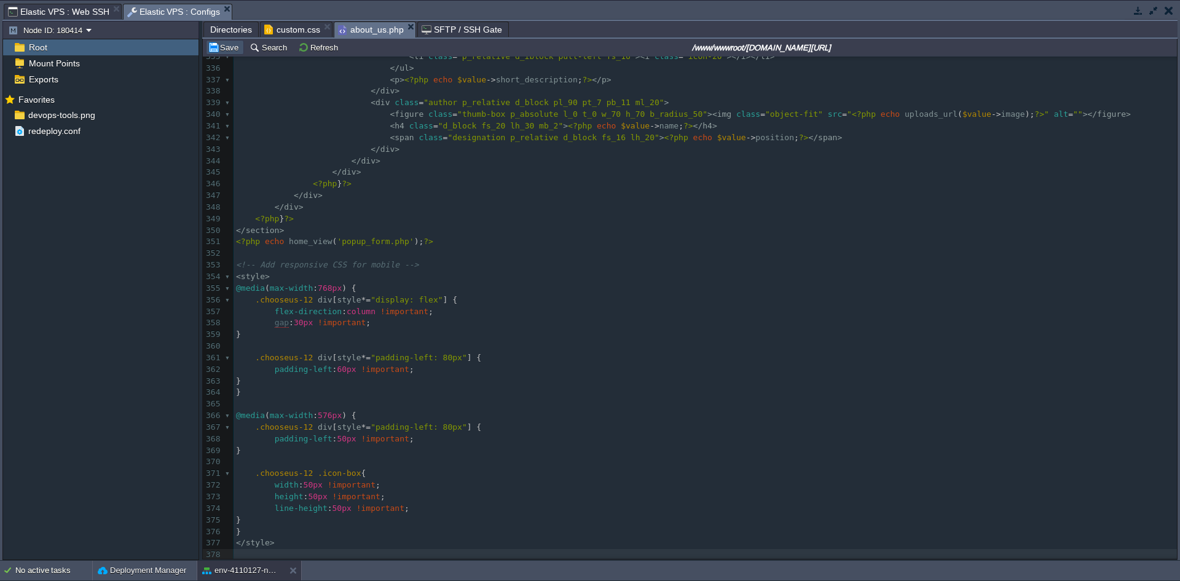
click at [229, 46] on button "Save" at bounding box center [225, 47] width 34 height 11
